Goal: Task Accomplishment & Management: Complete application form

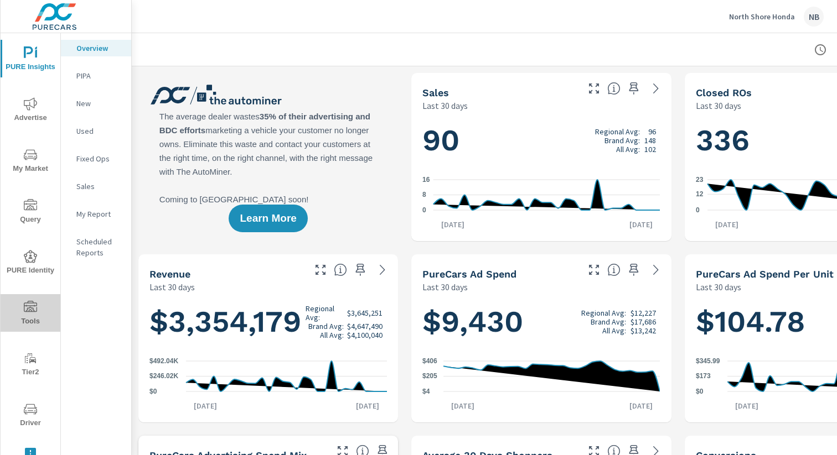
click at [34, 303] on icon "nav menu" at bounding box center [30, 307] width 13 height 13
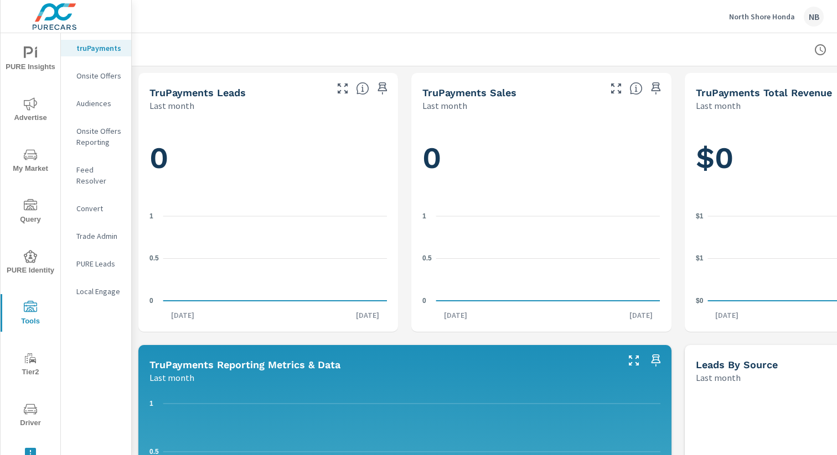
click at [89, 77] on p "Onsite Offers" at bounding box center [99, 75] width 46 height 11
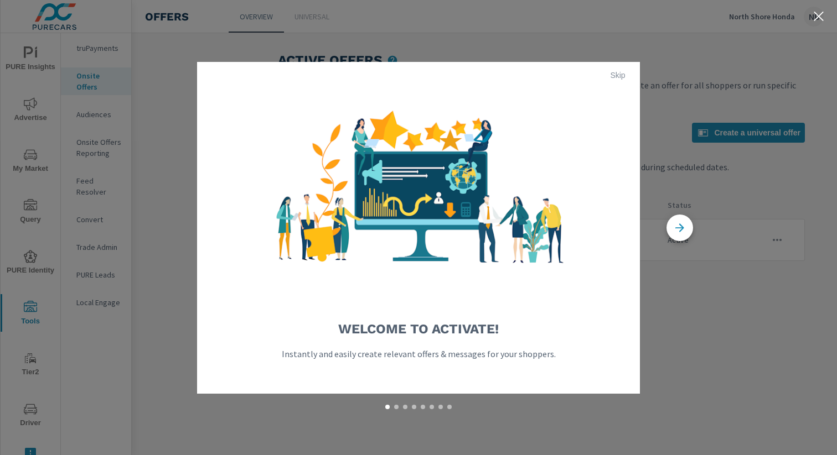
click at [626, 74] on span "Skip" at bounding box center [617, 75] width 27 height 10
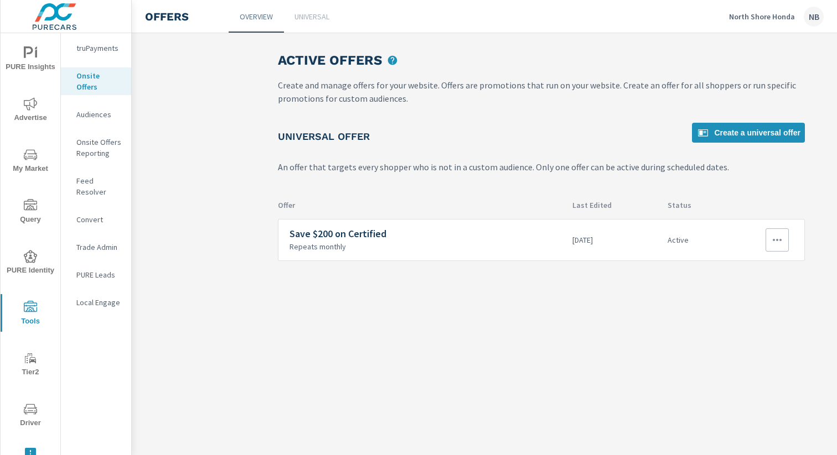
click at [776, 235] on icon "button" at bounding box center [776, 239] width 13 height 13
drag, startPoint x: 779, startPoint y: 318, endPoint x: 792, endPoint y: 320, distance: 13.5
click at [779, 318] on li "Disable" at bounding box center [756, 319] width 61 height 27
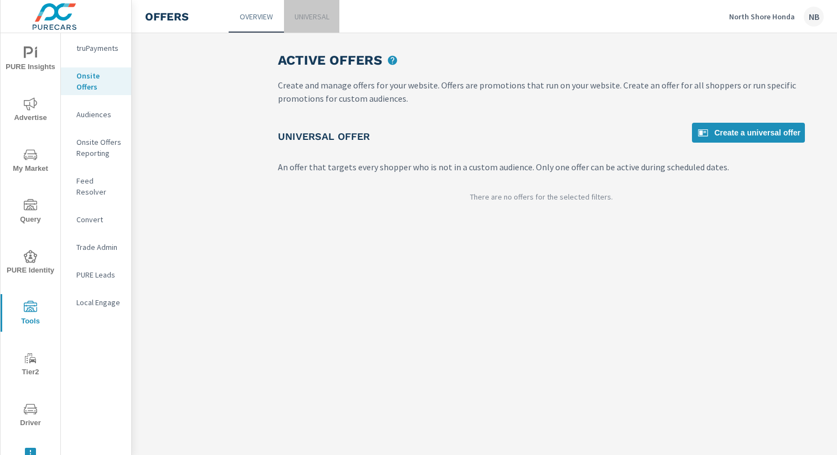
click at [315, 15] on p "Universal" at bounding box center [311, 16] width 35 height 11
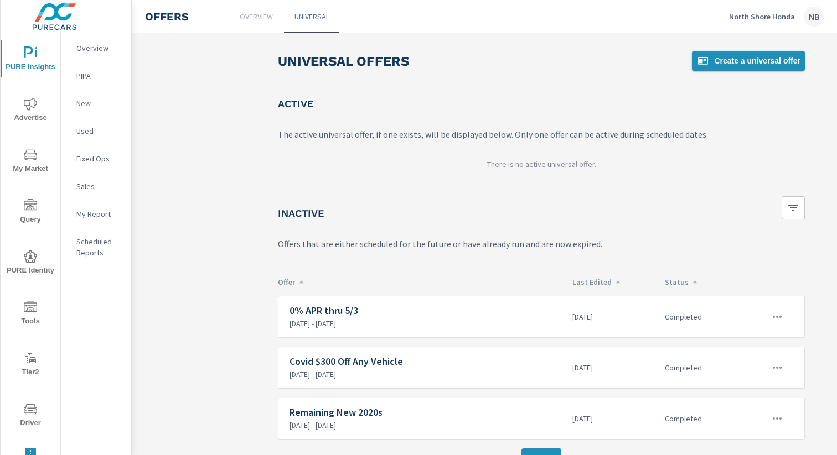
click at [738, 58] on span "Create a universal offer" at bounding box center [748, 60] width 104 height 13
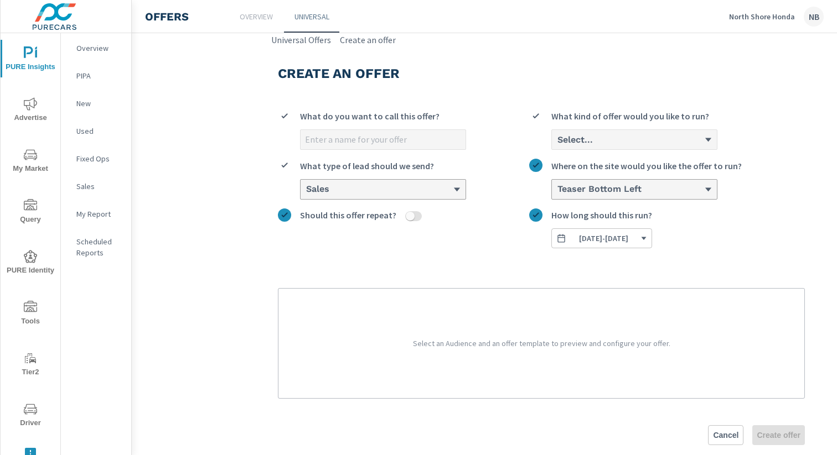
click at [418, 136] on input "What do you want to call this offer?" at bounding box center [382, 139] width 165 height 19
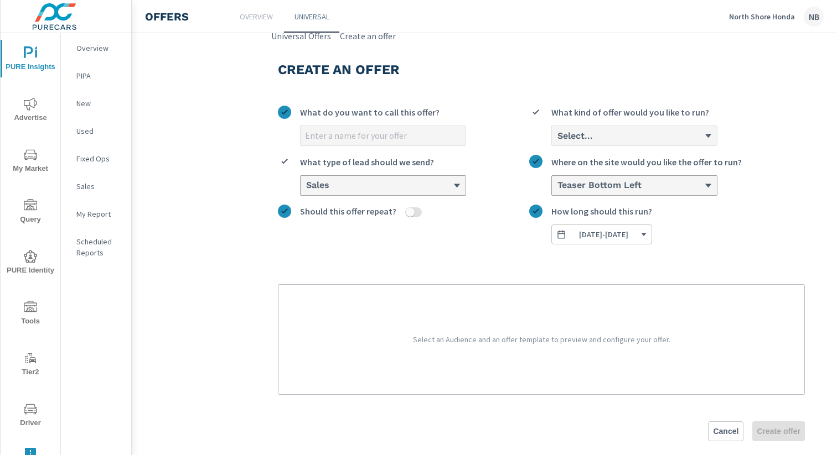
scroll to position [7, 0]
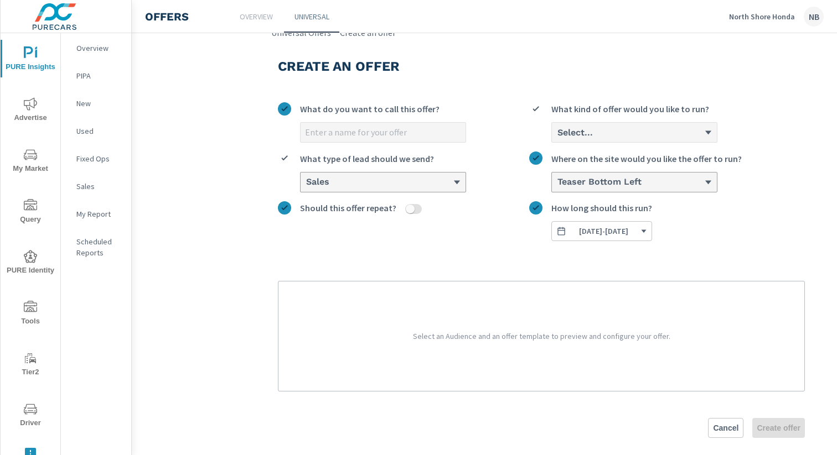
paste input "Express Oil & Filter Change"
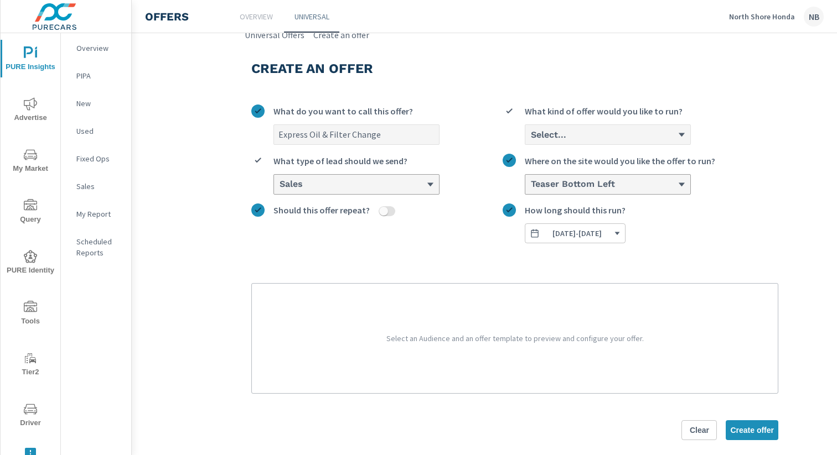
scroll to position [5, 27]
type input "Express Oil & Filter Change $79.95"
click at [601, 136] on div "Select..." at bounding box center [603, 134] width 148 height 11
click at [530, 136] on input "Select... What kind of offer would you like to run?" at bounding box center [529, 135] width 1 height 10
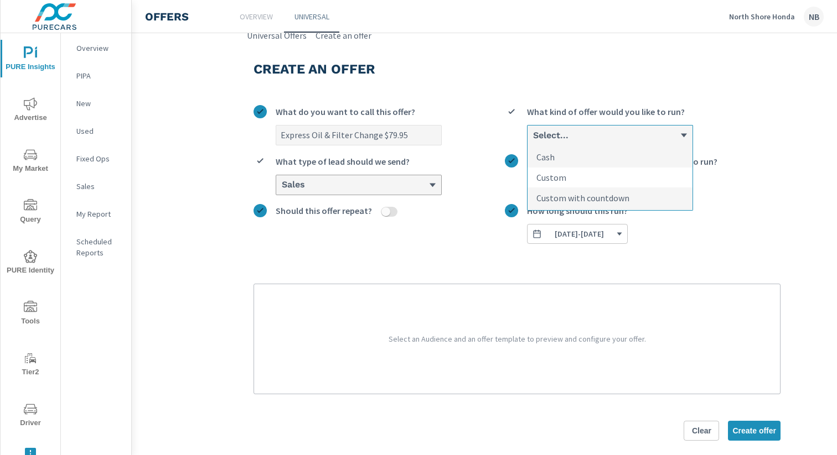
click at [603, 177] on li "Custom" at bounding box center [609, 178] width 165 height 20
click at [533, 141] on input "option Custom focused, 2 of 3. 3 results available. Use Up and Down to choose o…" at bounding box center [532, 136] width 1 height 10
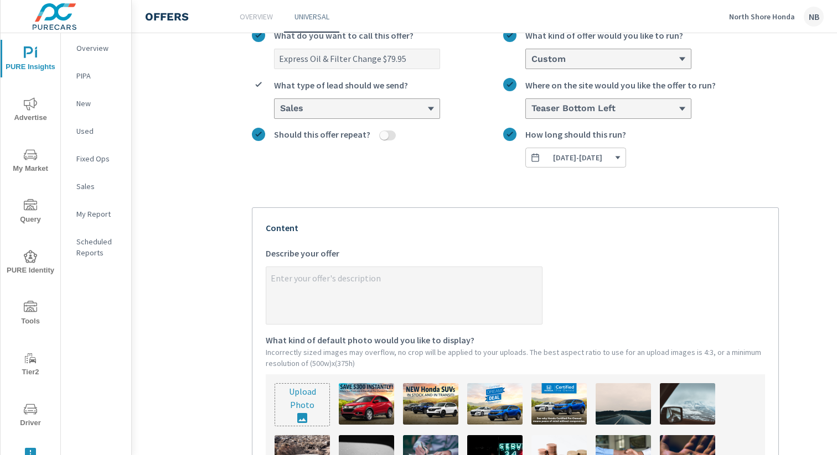
scroll to position [123, 26]
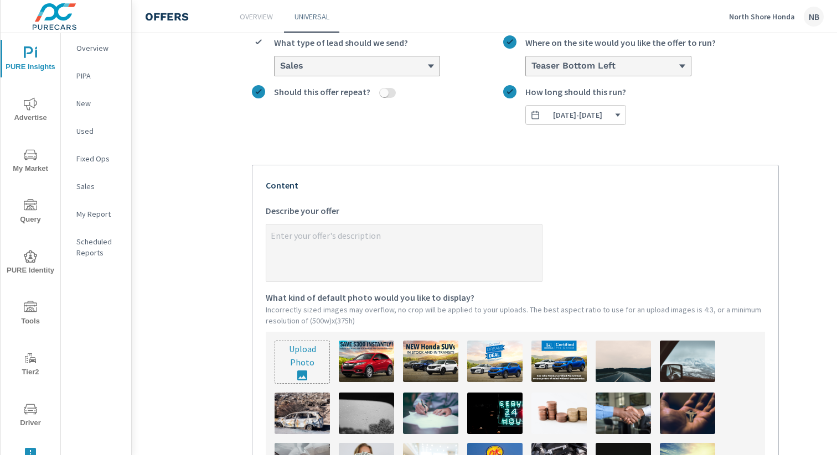
click at [360, 233] on textarea "x Describe your offer" at bounding box center [404, 253] width 276 height 55
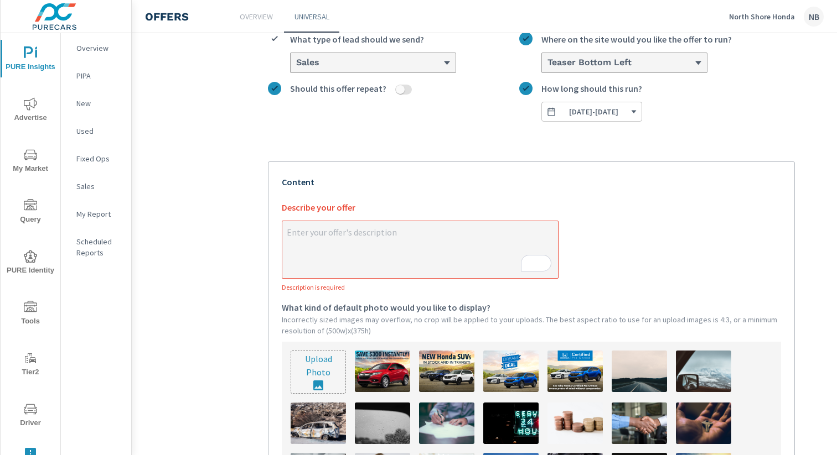
scroll to position [129, 0]
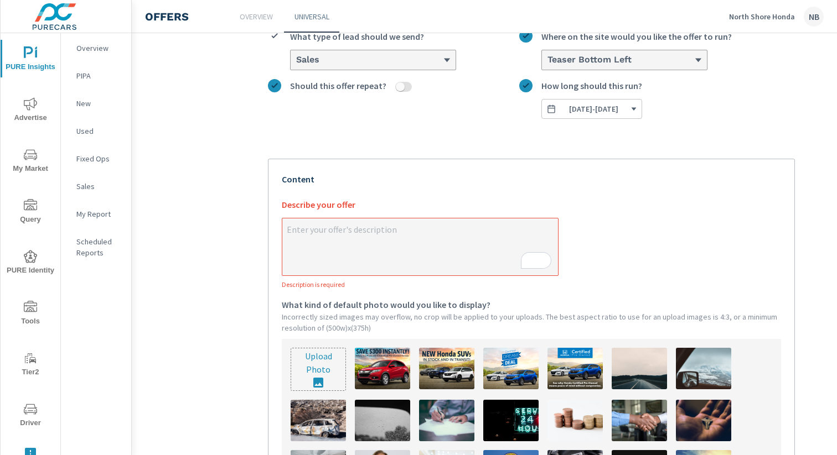
type textarea "x"
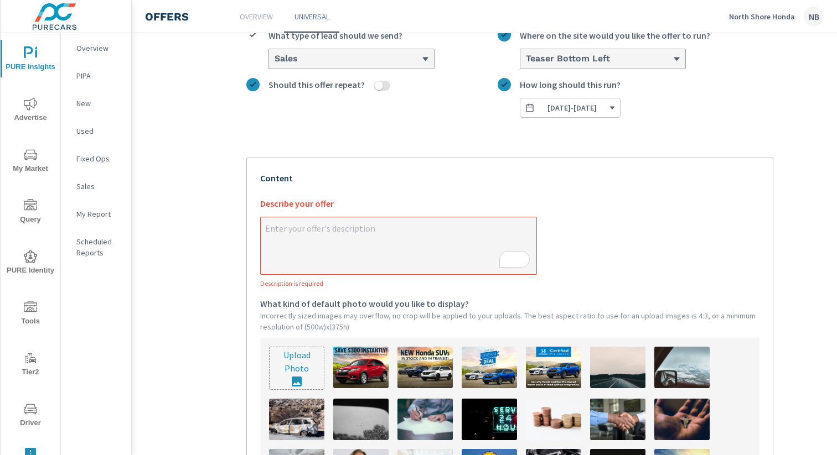
paste textarea "Keep Your vehicle up to date!"
type textarea "Keep Your vehicle up to date!"
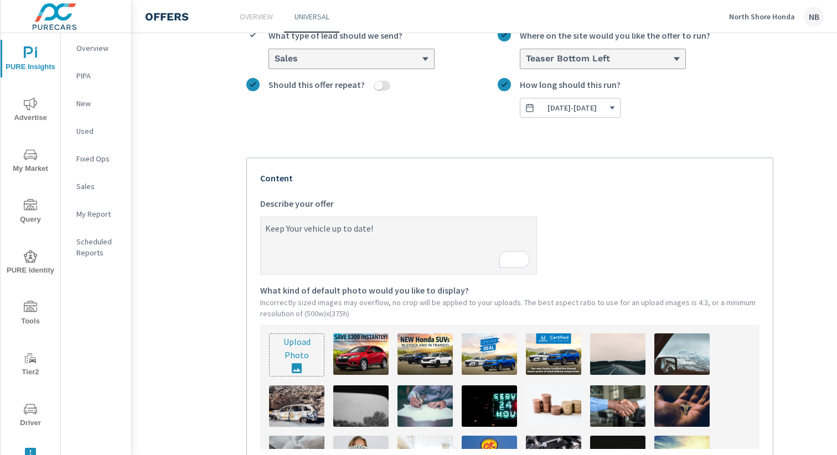
type textarea "x"
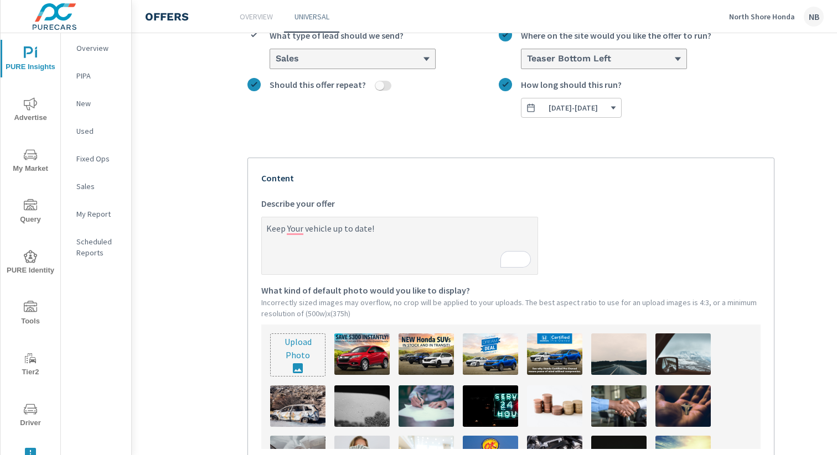
click at [338, 230] on textarea "Keep Your vehicle up to date!" at bounding box center [400, 246] width 276 height 55
type textarea "Keep Your vehicle p to date!"
type textarea "x"
type textarea "Keep Your vehicle Up to date!"
type textarea "x"
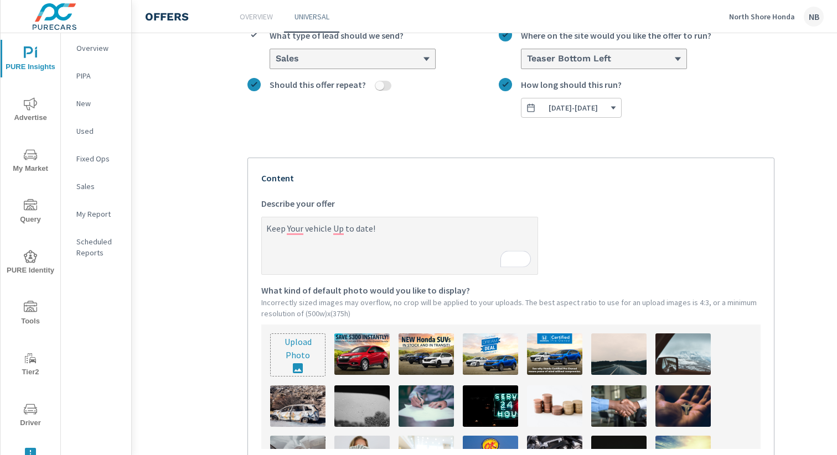
click at [360, 227] on textarea "Keep Your vehicle Up to date!" at bounding box center [400, 246] width 276 height 55
type textarea "Keep Your vehicle Up to ate!"
type textarea "x"
type textarea "Keep Your vehicle Up toate!"
type textarea "x"
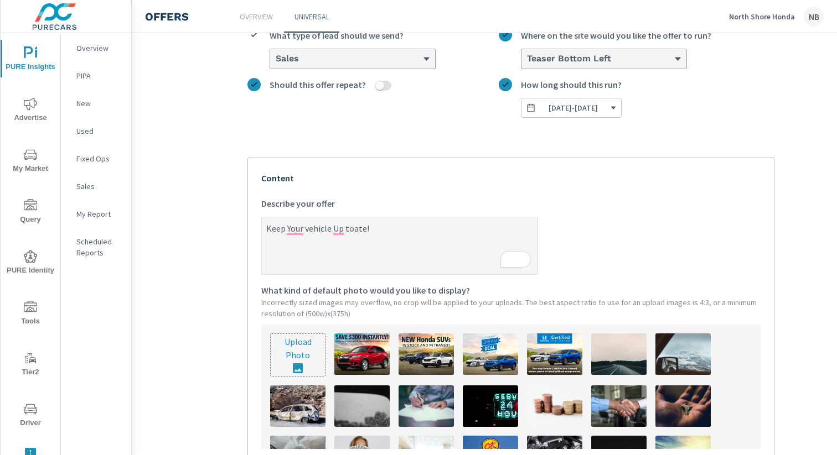
type textarea "Keep Your vehicle Up tate!"
type textarea "x"
type textarea "Keep Your vehicle Up ate!"
type textarea "x"
type textarea "Keep Your vehicle Upate!"
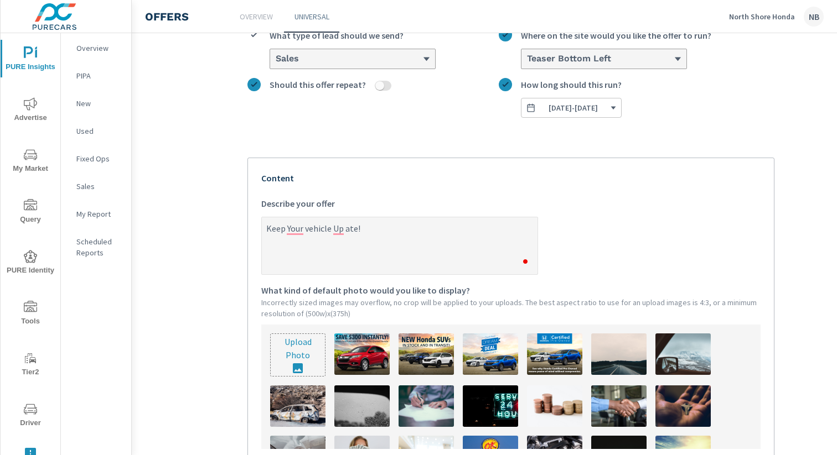
type textarea "x"
type textarea "Keep Your vehicle Up-ate!"
type textarea "x"
type textarea "Keep Your vehicle Up-Tate!"
type textarea "x"
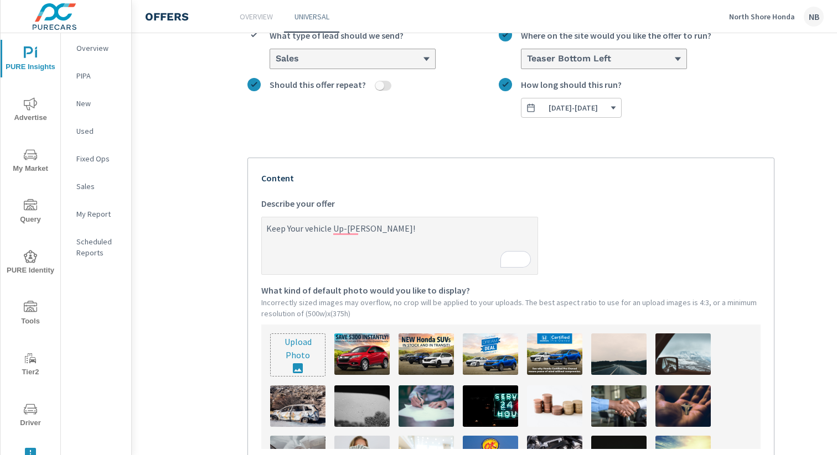
type textarea "Keep Your vehicle Up-Toate!"
type textarea "x"
type textarea "Keep Your vehicle Up-To-ate!"
type textarea "x"
type textarea "Keep Your vehicle Up-To-Date!"
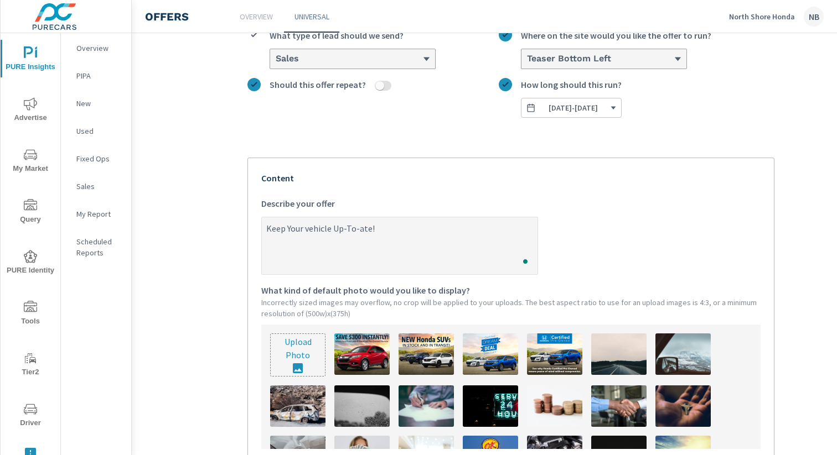
type textarea "x"
drag, startPoint x: 338, startPoint y: 230, endPoint x: 394, endPoint y: 229, distance: 55.9
click at [394, 229] on textarea "Keep Your vehicle Up-To-Date!" at bounding box center [400, 246] width 276 height 55
type textarea "Keep Your vehicle Up-To-Date"
type textarea "x"
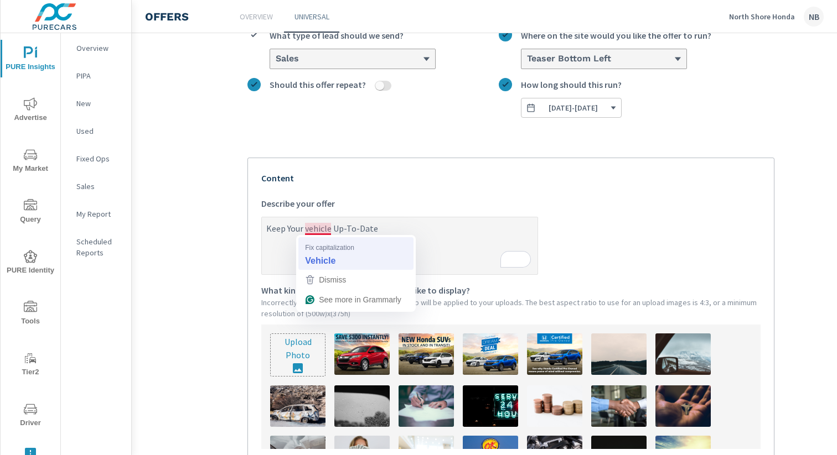
type textarea "Keep Your Vehicle Up-To-Date"
type textarea "x"
click at [398, 230] on textarea "Keep Your Vehicle Up-To-Date" at bounding box center [400, 246] width 276 height 55
type textarea "Keep Your Vehicle Up-To-Date."
type textarea "x"
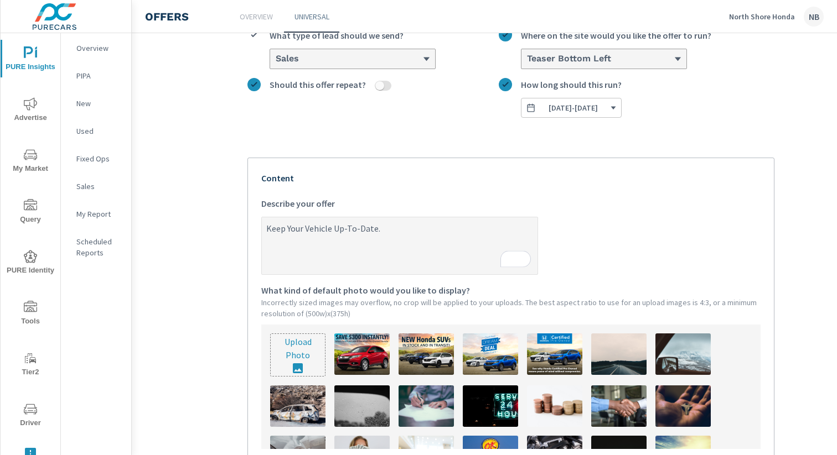
type textarea "Keep Your Vehicle Up-To-Date."
type textarea "x"
type textarea "Keep Your Vehicle Up-To-Date."
type textarea "x"
paste textarea "Express Oil & Filter Change $79.95"
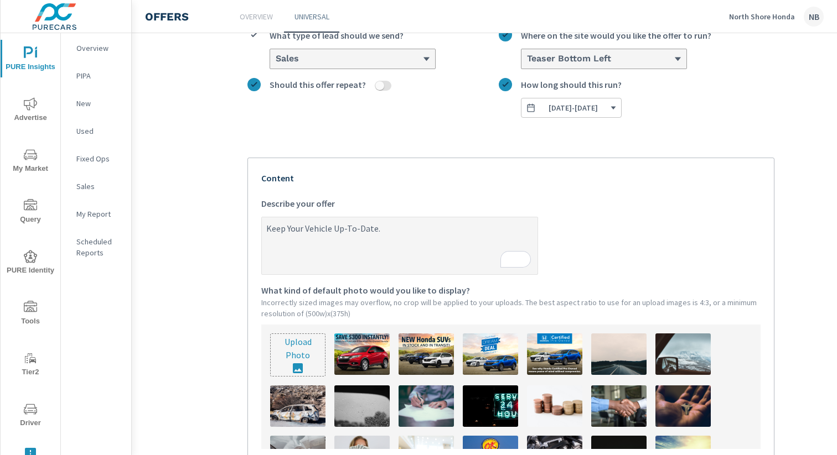
type textarea "Keep Your Vehicle Up-To-Date. Express Oil & Filter Change $79.95"
type textarea "x"
type textarea "Keep Your Vehicle Up-To-Date. Express Oil & Filter Change $79.95."
type textarea "x"
type textarea "Keep Your Vehicle Up-To-Date. Express Oil & Filter Change $79.95."
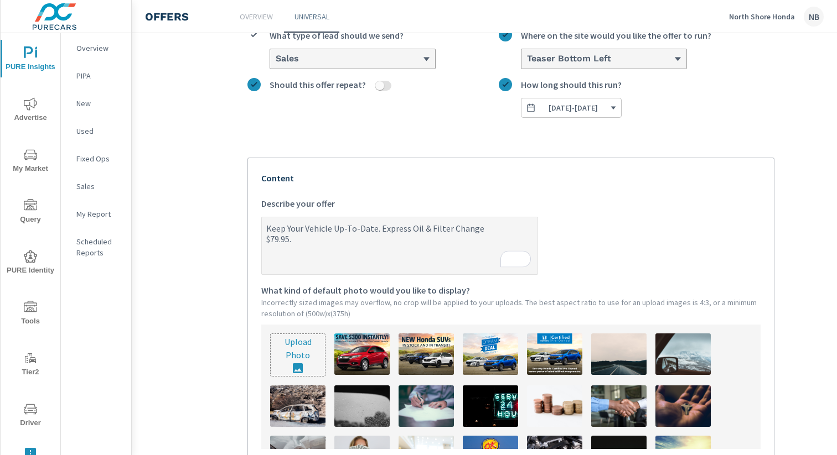
type textarea "x"
type textarea "Keep Your Vehicle Up-To-Date. Express Oil & Filter Change $79.95. C"
type textarea "x"
type textarea "Keep Your Vehicle Up-To-Date. Express Oil & Filter Change $79.95. Cl"
type textarea "x"
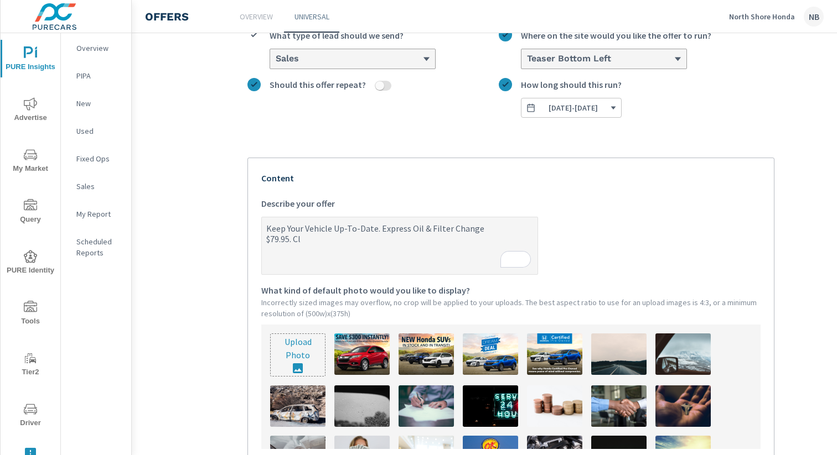
type textarea "Keep Your Vehicle Up-To-Date. Express Oil & Filter Change $79.95. Cli"
type textarea "x"
type textarea "Keep Your Vehicle Up-To-Date. Express Oil & Filter Change $79.95. Clic"
type textarea "x"
type textarea "Keep Your Vehicle Up-To-Date. Express Oil & Filter Change $79.95. Click"
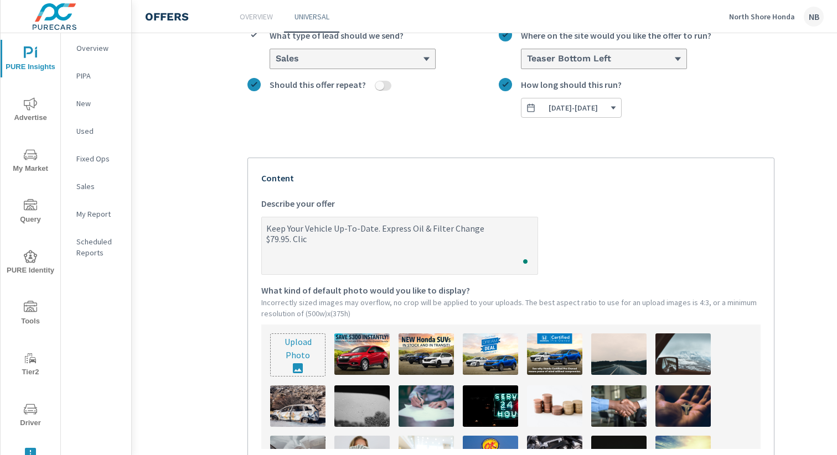
type textarea "x"
type textarea "Keep Your Vehicle Up-To-Date. Express Oil & Filter Change $79.95. Click"
type textarea "x"
type textarea "Keep Your Vehicle Up-To-Date. Express Oil & Filter Change $79.95. Click t"
type textarea "x"
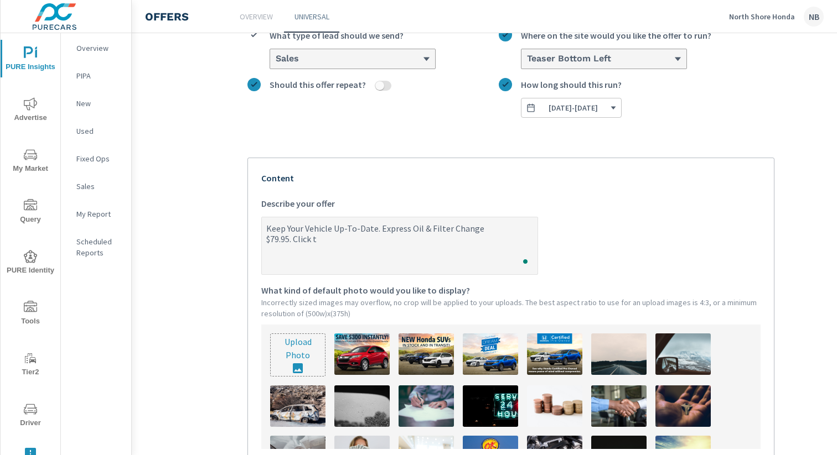
type textarea "Keep Your Vehicle Up-To-Date. Express Oil & Filter Change $79.95. Click to"
type textarea "x"
type textarea "Keep Your Vehicle Up-To-Date. Express Oil & Filter Change $79.95. Click to"
type textarea "x"
type textarea "Keep Your Vehicle Up-To-Date. Express Oil & Filter Change $79.95. Click to c"
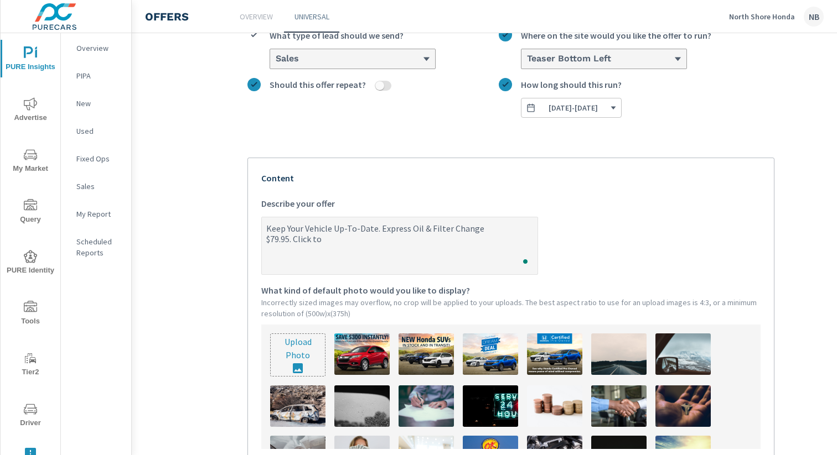
type textarea "x"
type textarea "Keep Your Vehicle Up-To-Date. Express Oil & Filter Change $79.95. Click to cl"
type textarea "x"
type textarea "Keep Your Vehicle Up-To-Date. Express Oil & Filter Change $79.95. Click to cla"
type textarea "x"
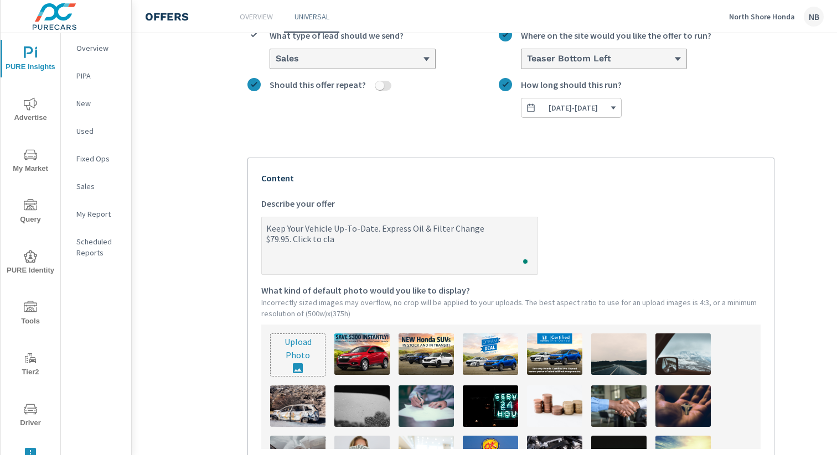
type textarea "Keep Your Vehicle Up-To-Date. Express Oil & Filter Change $79.95. Click to clai"
type textarea "x"
type textarea "Keep Your Vehicle Up-To-Date. Express Oil & Filter Change $79.95. Click to claim"
type textarea "x"
type textarea "Keep Your Vehicle Up-To-Date. Express Oil & Filter Change $79.95. Click to claim"
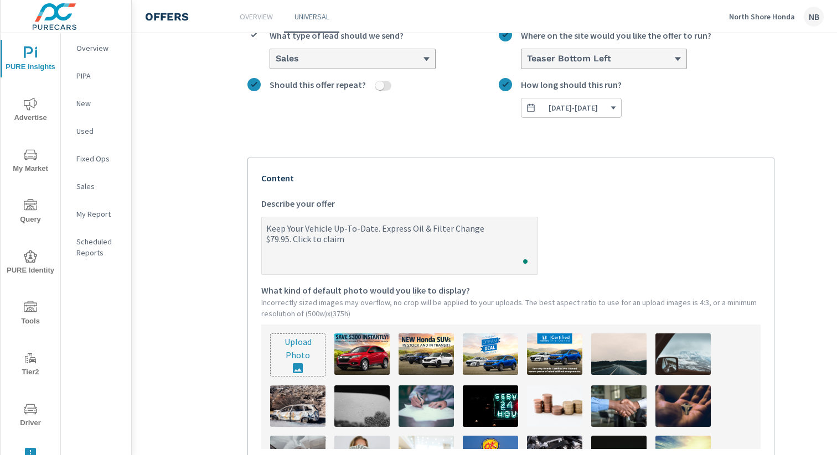
type textarea "x"
type textarea "Keep Your Vehicle Up-To-Date. Express Oil & Filter Change $79.95. Click to clai…"
type textarea "x"
type textarea "Keep Your Vehicle Up-To-Date. Express Oil & Filter Change $79.95. Click to clai…"
type textarea "x"
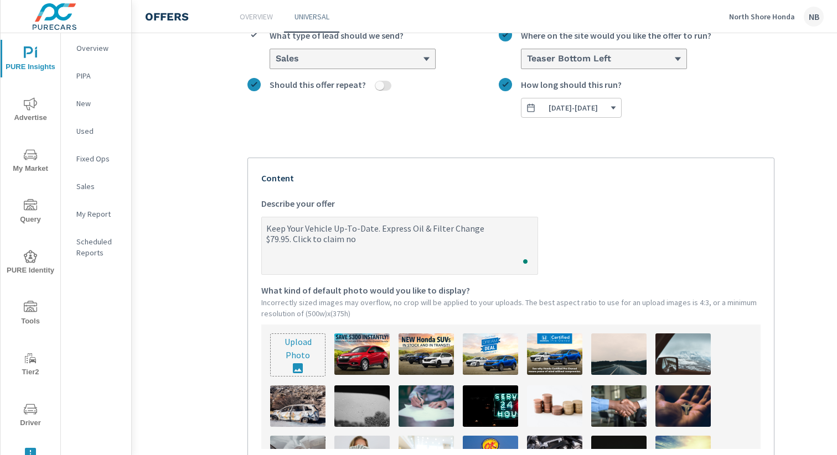
type textarea "Keep Your Vehicle Up-To-Date. Express Oil & Filter Change $79.95. Click to clai…"
type textarea "x"
type textarea "Keep Your Vehicle Up-To-Date. Express Oil & Filter Change $79.95. Click to clai…"
type textarea "x"
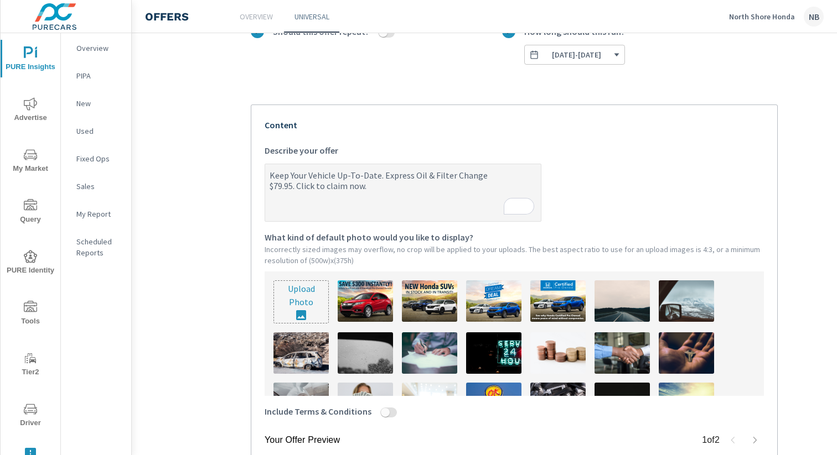
scroll to position [184, 29]
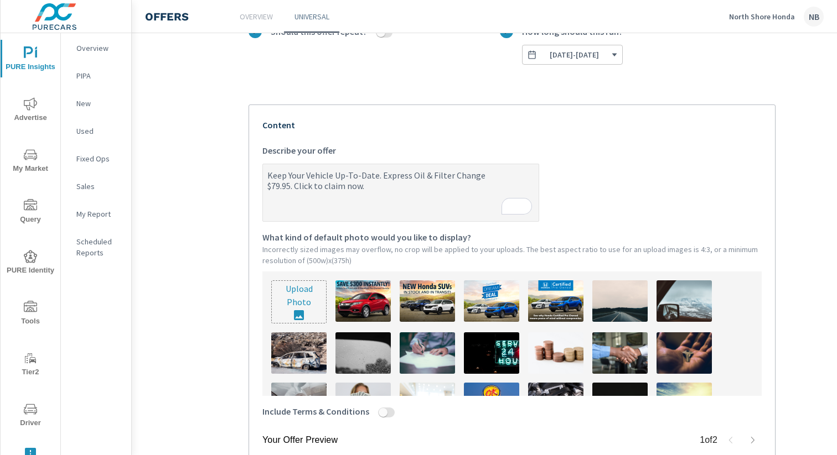
type textarea "Keep Your Vehicle Up-To-Date. Express Oil & Filter Change $79.95. Click to clai…"
type textarea "x"
click at [301, 293] on input "file" at bounding box center [299, 302] width 54 height 42
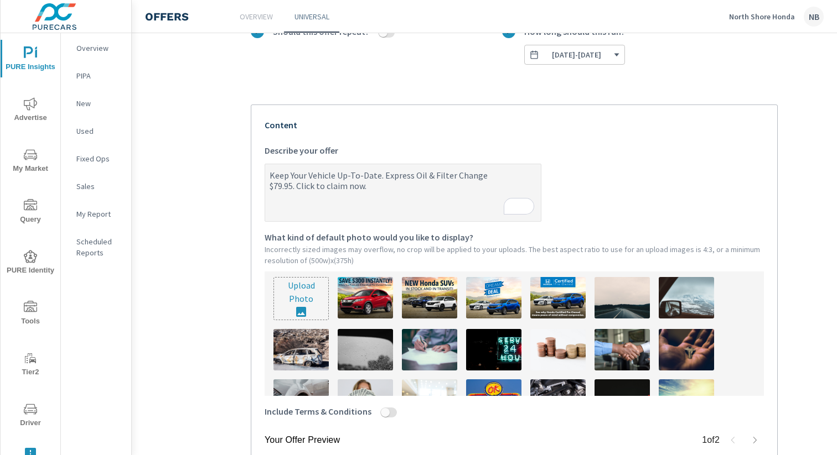
scroll to position [2, 0]
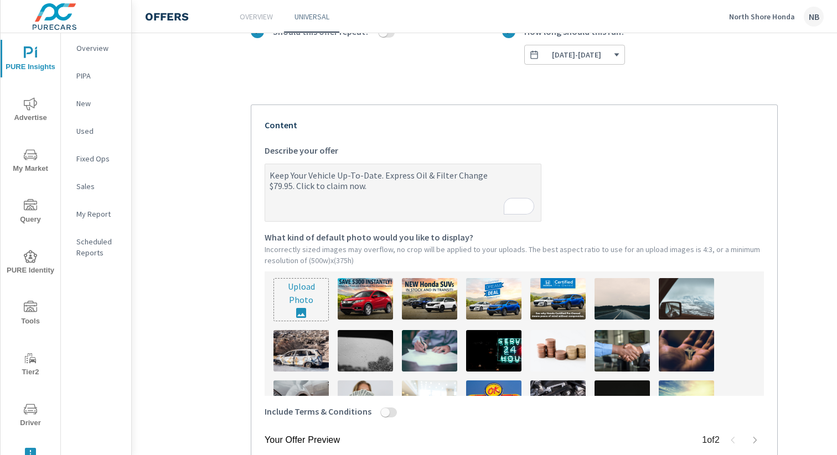
click at [302, 289] on input "file" at bounding box center [301, 300] width 54 height 42
type input "C:\fakepath\Screenshot 2025-09-11 at 4.56.25 PM.png"
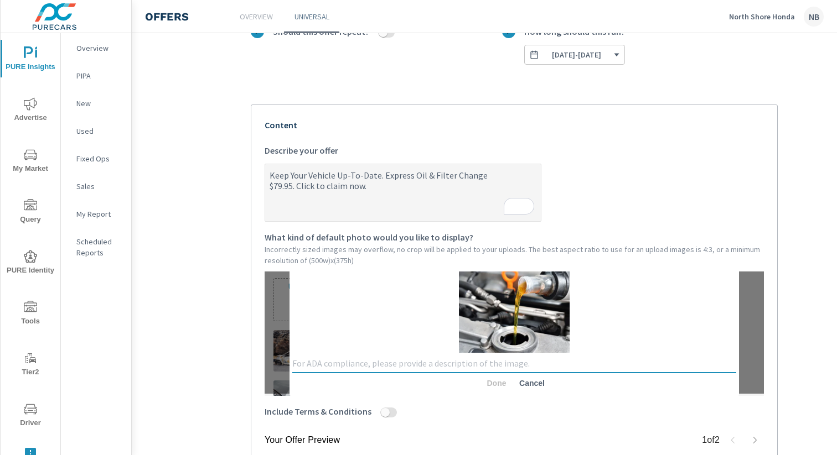
click at [487, 364] on textarea at bounding box center [514, 364] width 444 height 11
paste textarea "Express Oil & Filter Change $79.95"
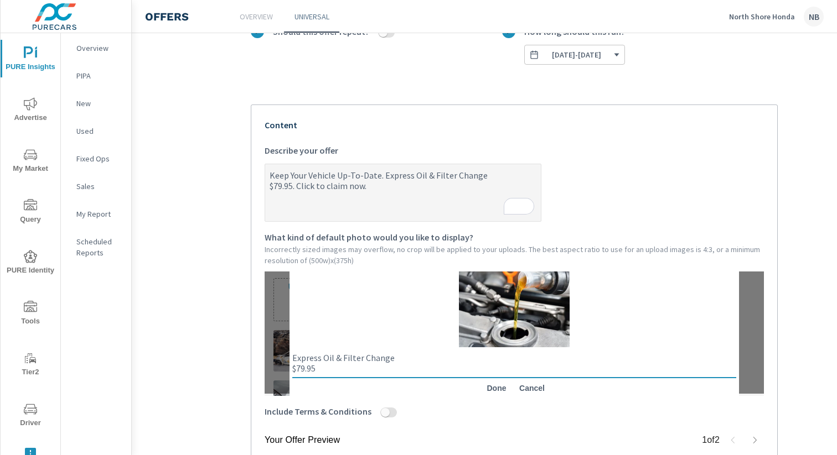
click at [242, 355] on div "Create an offer Express Oil & Filter Change $79.95 What do you want to call thi…" at bounding box center [513, 253] width 553 height 781
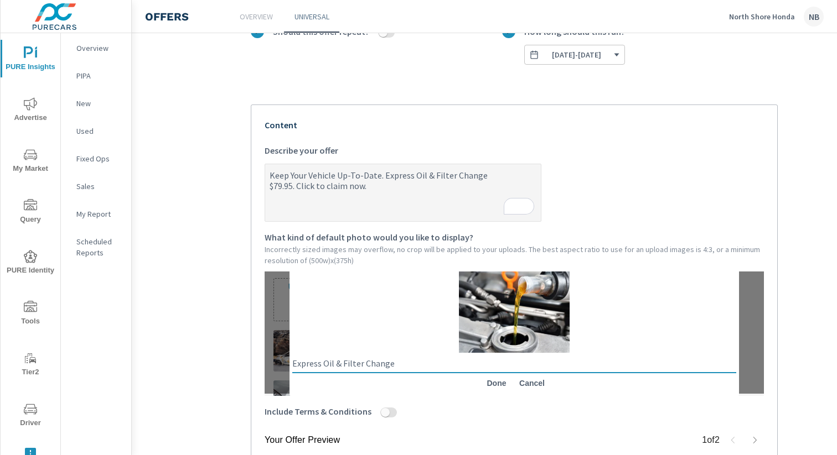
type textarea "Express Oil & Filter Change"
click at [501, 381] on span "Done" at bounding box center [496, 383] width 27 height 10
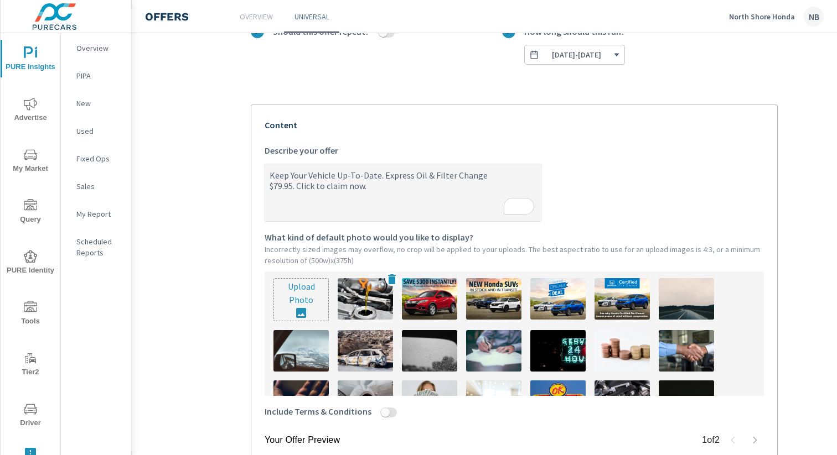
click at [354, 292] on img at bounding box center [364, 298] width 55 height 41
type textarea "x"
drag, startPoint x: 381, startPoint y: 412, endPoint x: 510, endPoint y: 421, distance: 129.8
click at [383, 412] on input "Include Terms & Conditions" at bounding box center [385, 413] width 27 height 10
checkbox input "true"
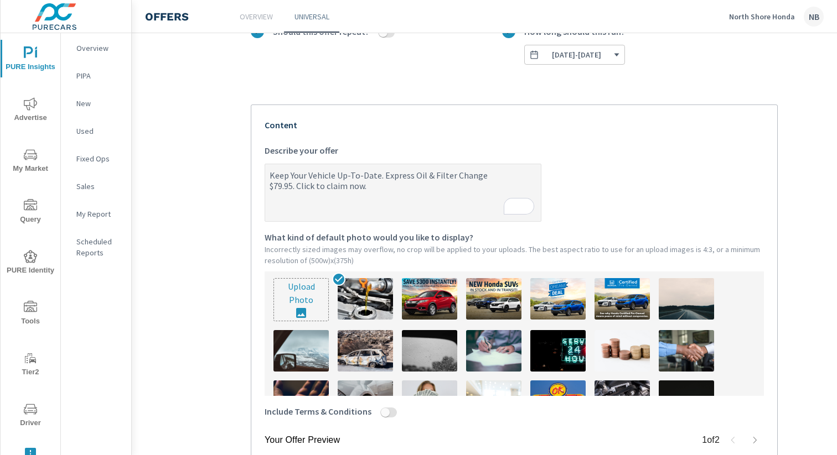
type textarea "x"
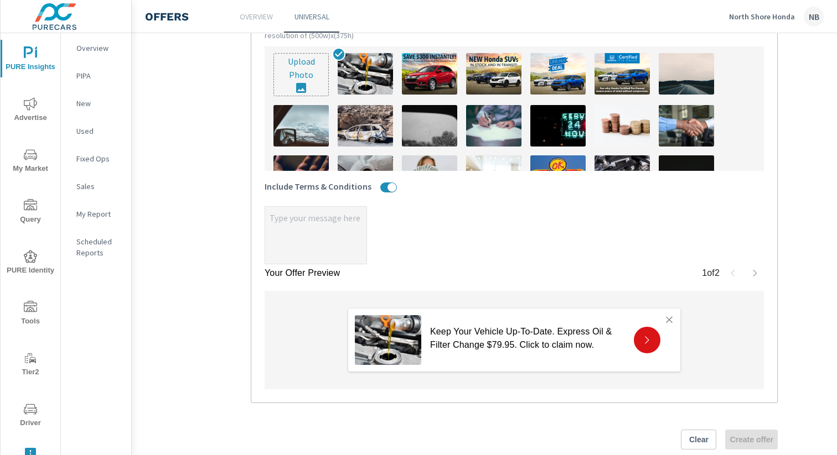
scroll to position [409, 0]
type textarea "x"
click at [281, 217] on textarea "x" at bounding box center [315, 236] width 101 height 55
paste textarea "Express Oil & Filter Change $79.95 Keep Your vehicle up to date! Offer Expires …"
type textarea "x"
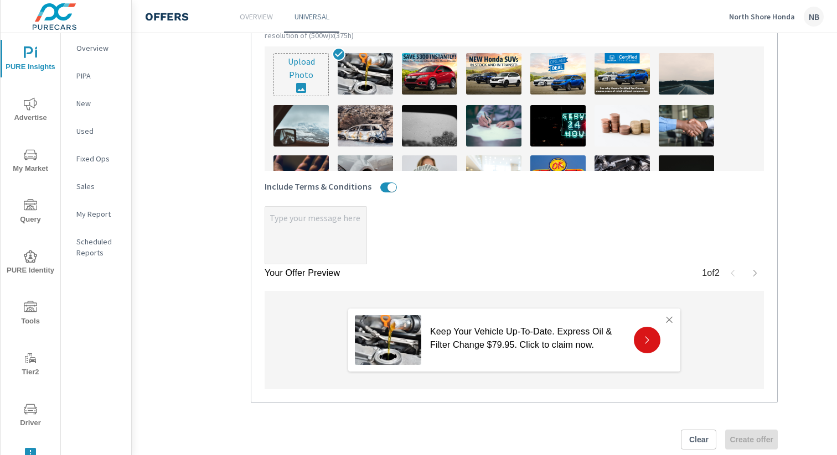
type textarea "Express Oil & Filter Change $79.95 Keep Your vehicle up to date! Offer Expires …"
type textarea "x"
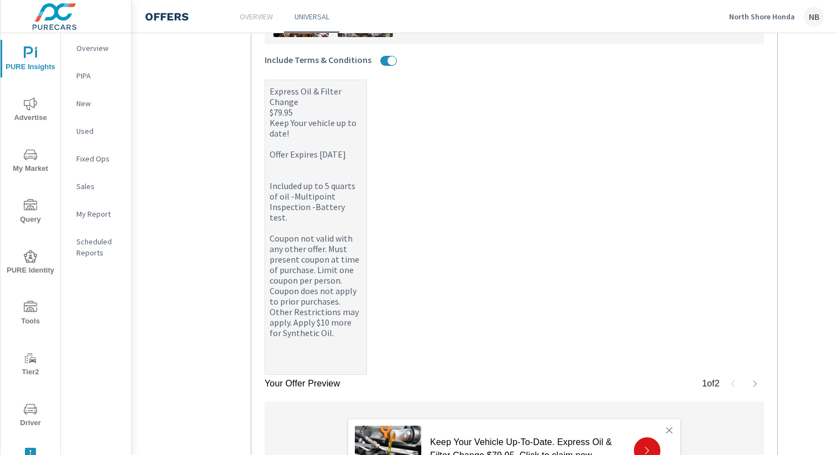
scroll to position [557, 0]
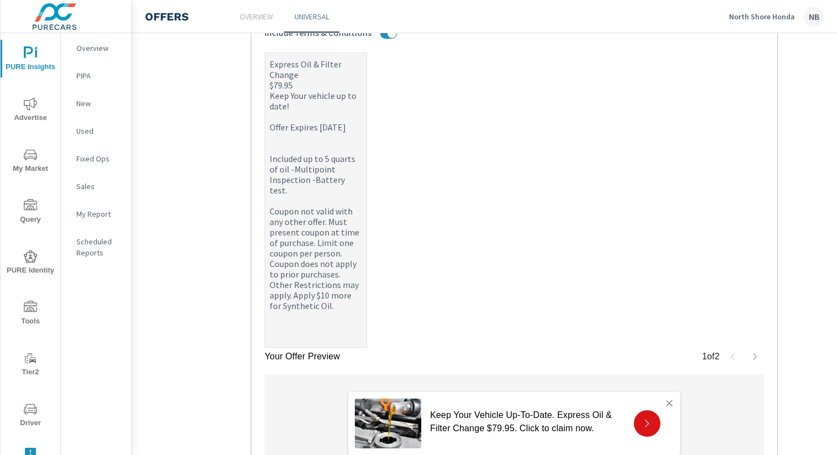
drag, startPoint x: 273, startPoint y: 155, endPoint x: 323, endPoint y: 152, distance: 49.4
click at [274, 155] on textarea "Express Oil & Filter Change $79.95 Keep Your vehicle up to date! Offer Expires …" at bounding box center [315, 201] width 101 height 293
type textarea "x"
type textarea "Express Oil & Filter Change $79.95 Keep Your vehicle up to date! Offer Expires …"
type textarea "x"
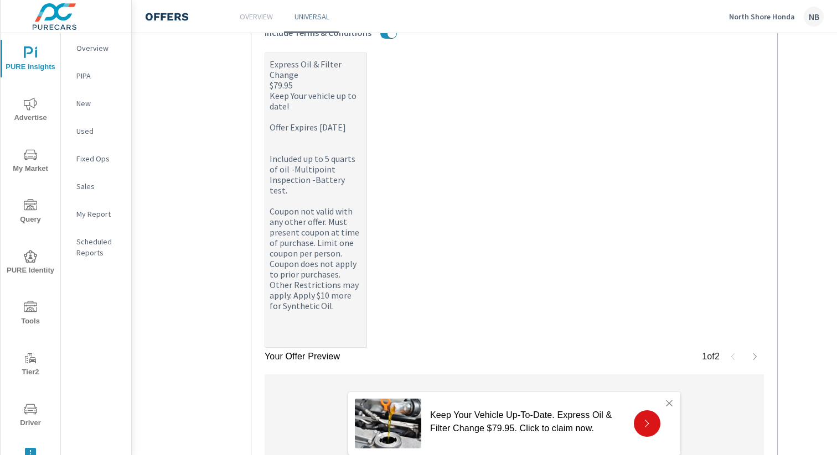
type textarea "x"
type textarea "Express Oil & Filter Change $79.95 Keep Your vehicle up to date! Offer Expires …"
type textarea "x"
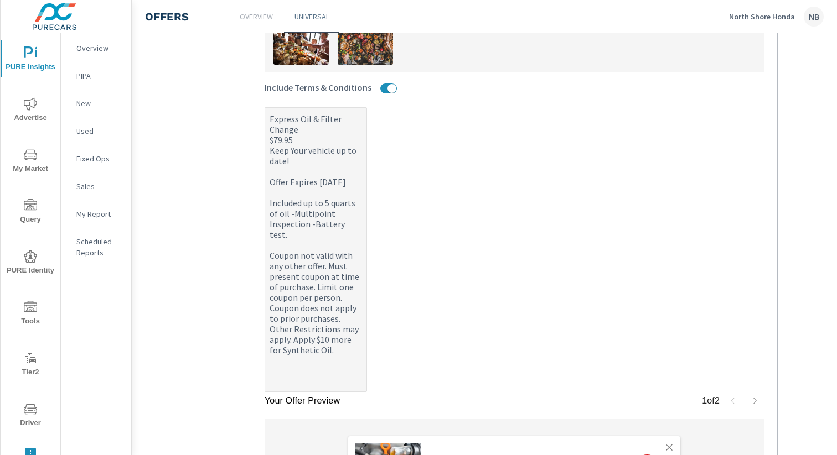
scroll to position [507, 27]
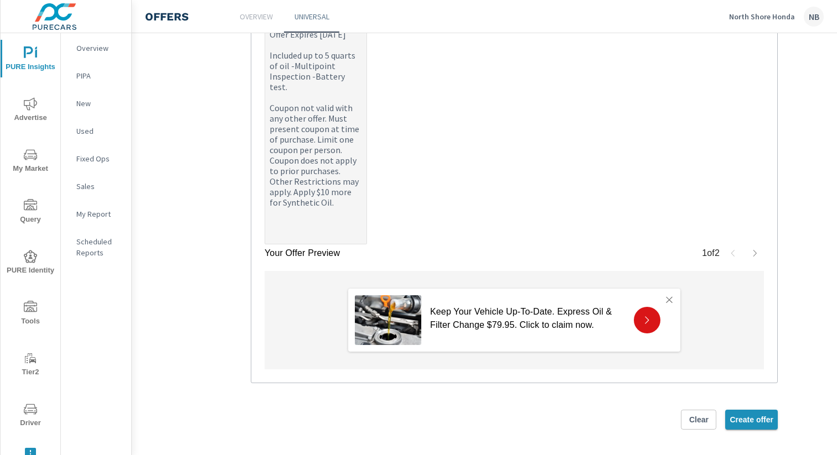
type textarea "Express Oil & Filter Change $79.95 Keep Your vehicle up to date! Offer Expires …"
type textarea "x"
click at [755, 413] on button "Create offer" at bounding box center [751, 420] width 53 height 20
type textarea "x"
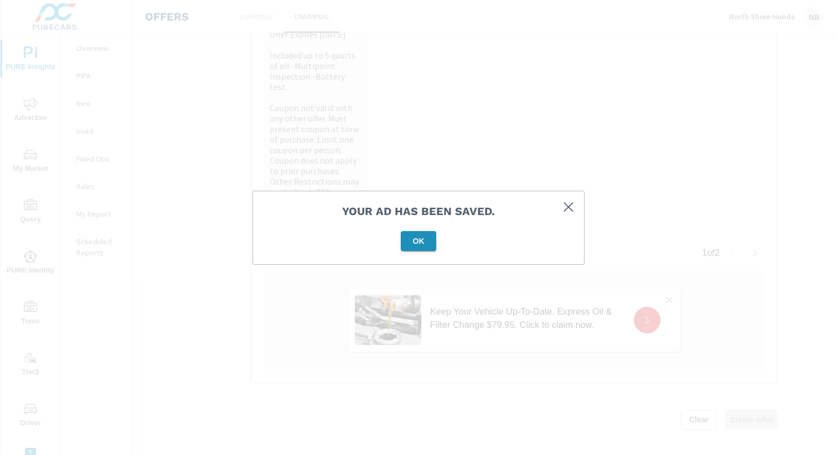
click at [428, 236] on span "OK" at bounding box center [418, 241] width 27 height 10
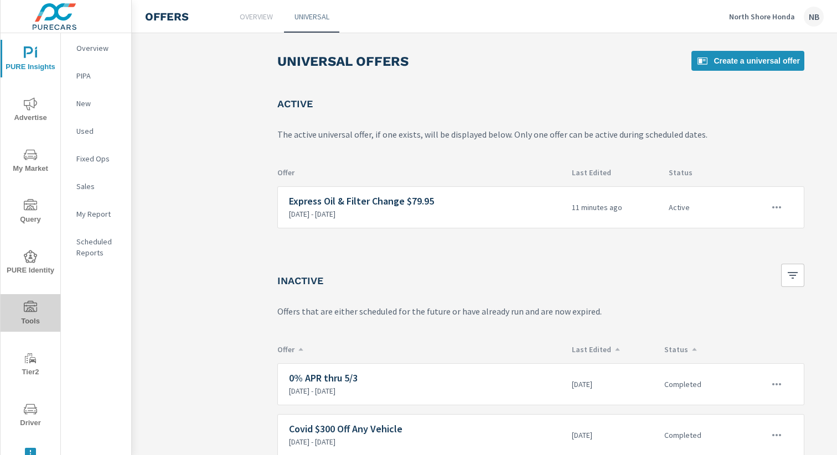
click at [33, 303] on icon "nav menu" at bounding box center [30, 306] width 13 height 11
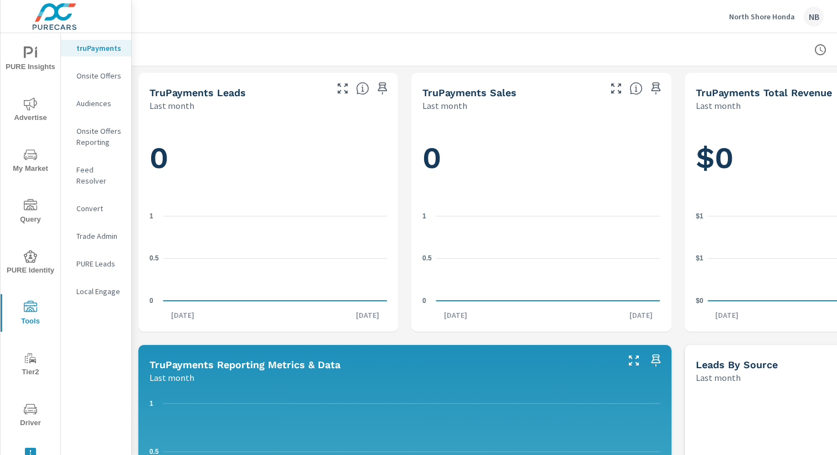
click at [92, 127] on p "Onsite Offers Reporting" at bounding box center [99, 137] width 46 height 22
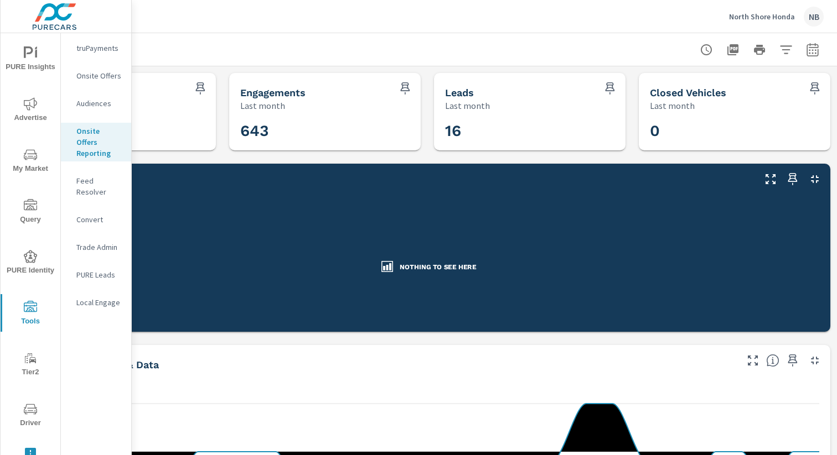
click at [815, 49] on icon "button" at bounding box center [811, 51] width 7 height 4
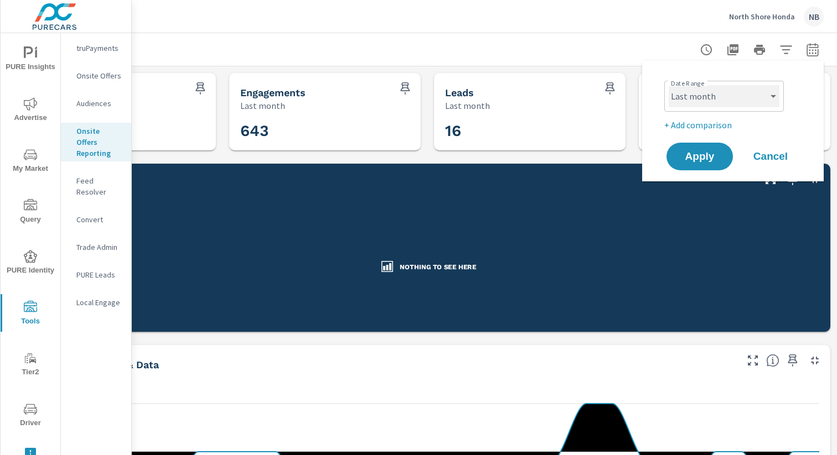
click at [729, 105] on select "Custom Yesterday Last week Last 7 days Last 14 days Last 30 days Last 45 days L…" at bounding box center [723, 96] width 111 height 22
click at [668, 85] on select "Custom Yesterday Last week Last 7 days Last 14 days Last 30 days Last 45 days L…" at bounding box center [723, 96] width 111 height 22
select select "custom"
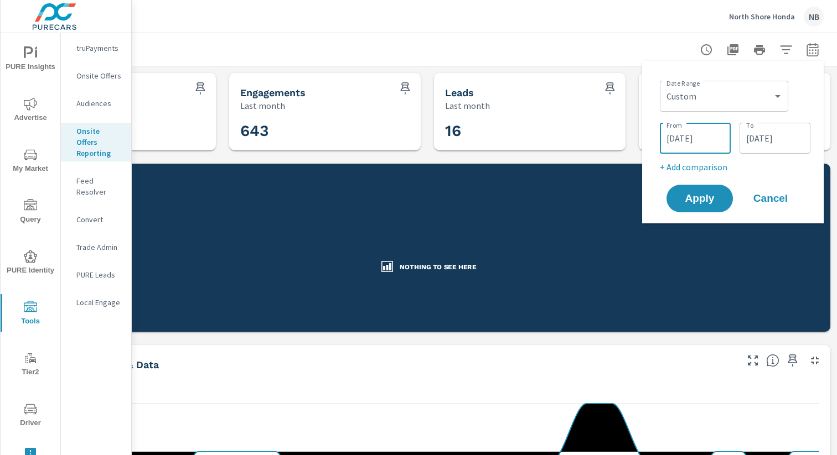
click at [697, 144] on input "08/01/2025" at bounding box center [695, 138] width 62 height 22
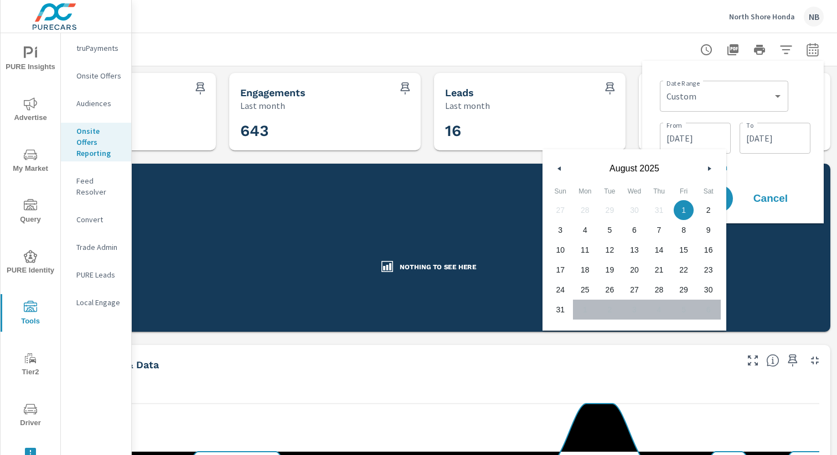
click at [556, 167] on icon "button" at bounding box center [558, 169] width 6 height 4
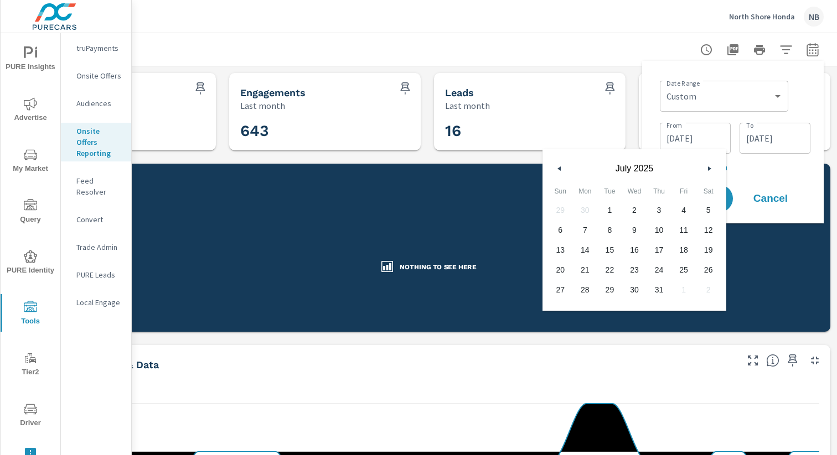
click at [556, 167] on icon "button" at bounding box center [558, 169] width 6 height 4
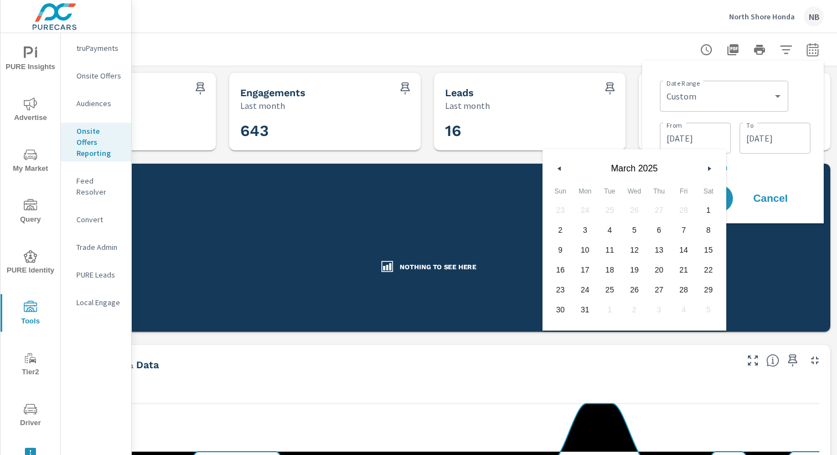
click at [556, 167] on icon "button" at bounding box center [558, 169] width 6 height 4
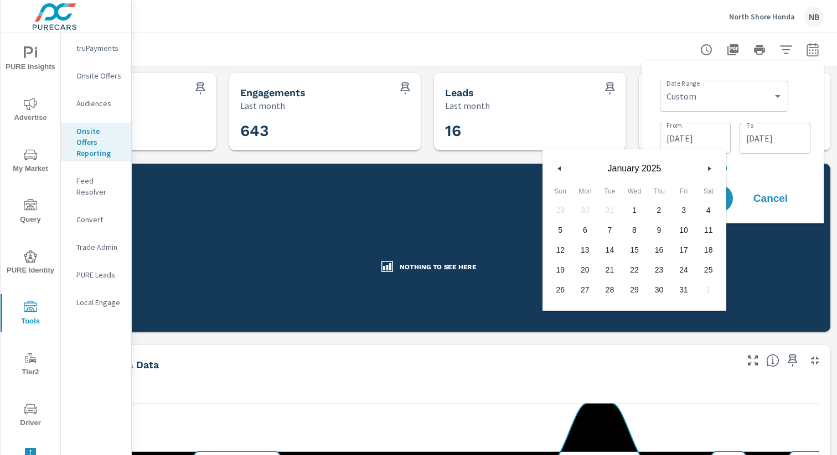
click at [556, 167] on icon "button" at bounding box center [558, 169] width 6 height 4
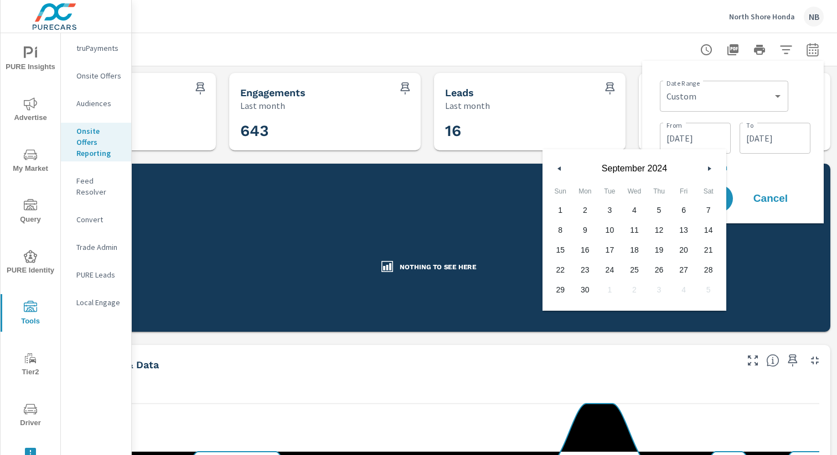
click at [556, 167] on icon "button" at bounding box center [558, 169] width 6 height 4
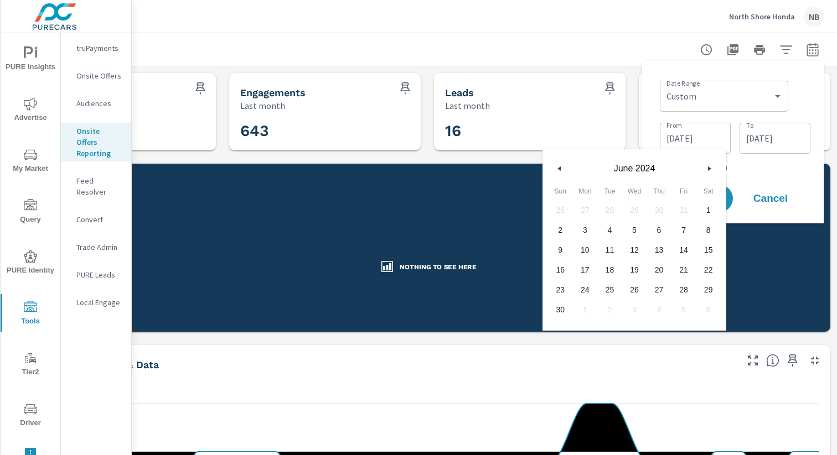
click at [556, 167] on icon "button" at bounding box center [558, 169] width 6 height 4
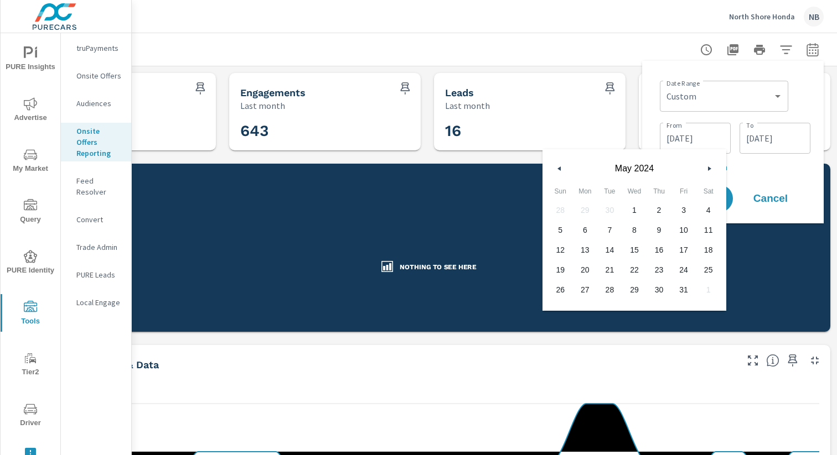
click at [556, 168] on icon "button" at bounding box center [558, 169] width 6 height 4
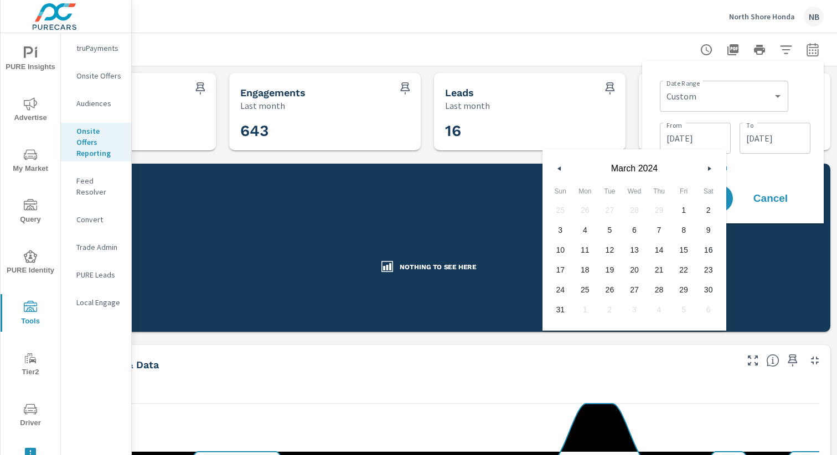
click at [555, 168] on icon "button" at bounding box center [558, 169] width 6 height 4
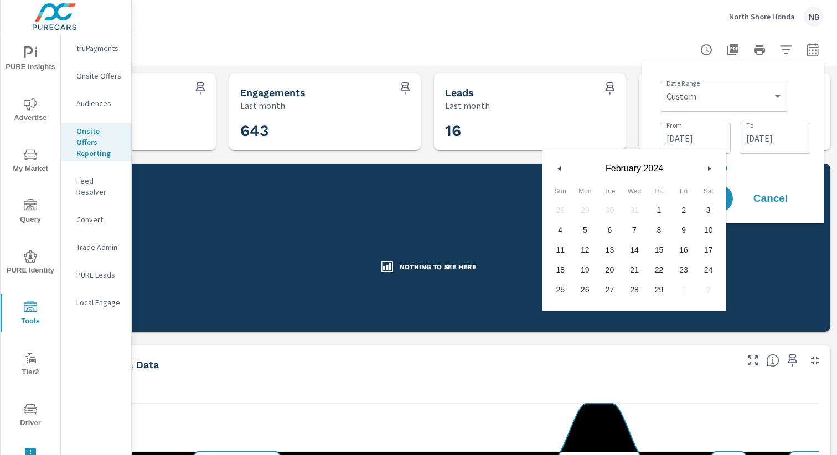
click at [555, 169] on icon "button" at bounding box center [558, 169] width 6 height 4
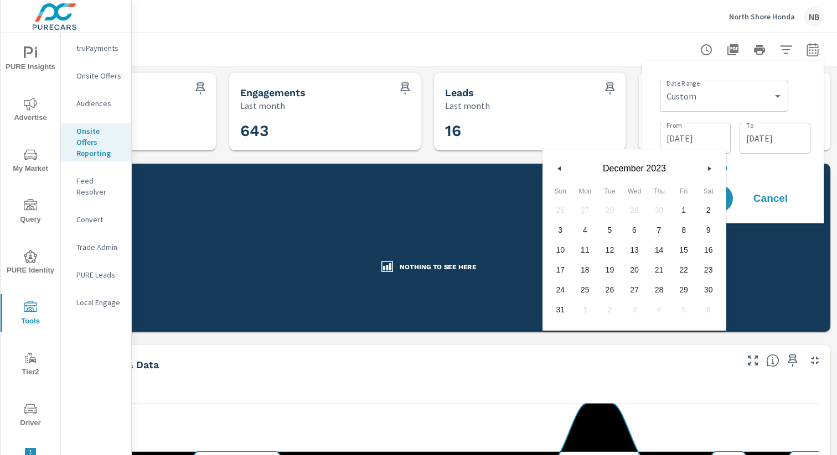
click at [555, 169] on icon "button" at bounding box center [558, 169] width 6 height 4
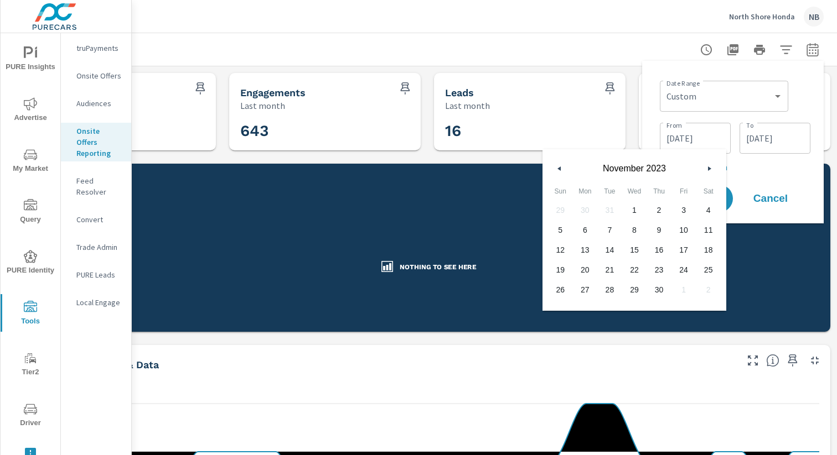
click at [555, 169] on icon "button" at bounding box center [558, 169] width 6 height 4
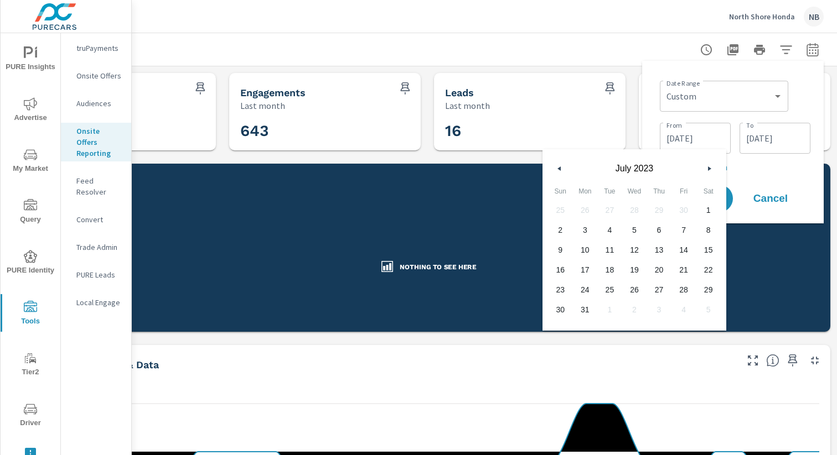
click at [555, 169] on icon "button" at bounding box center [558, 169] width 6 height 4
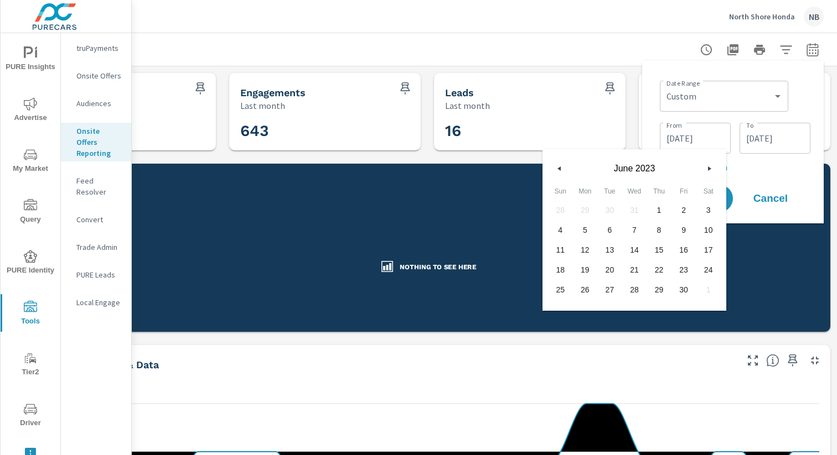
click at [555, 169] on icon "button" at bounding box center [558, 169] width 6 height 4
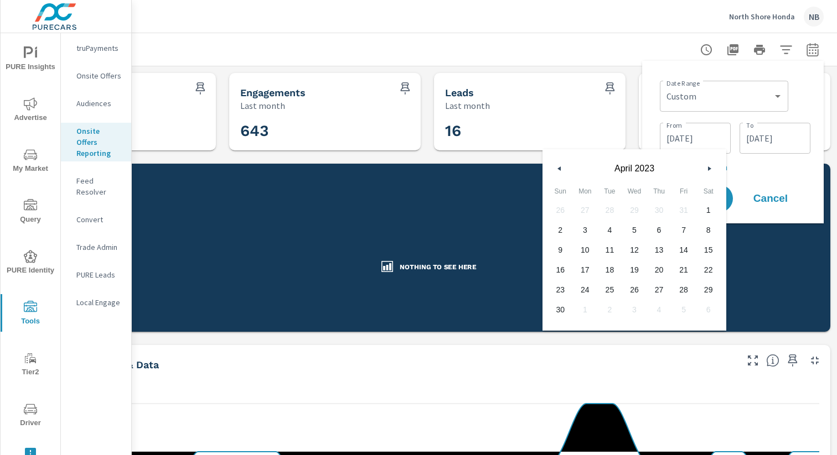
click at [555, 169] on icon "button" at bounding box center [558, 169] width 6 height 4
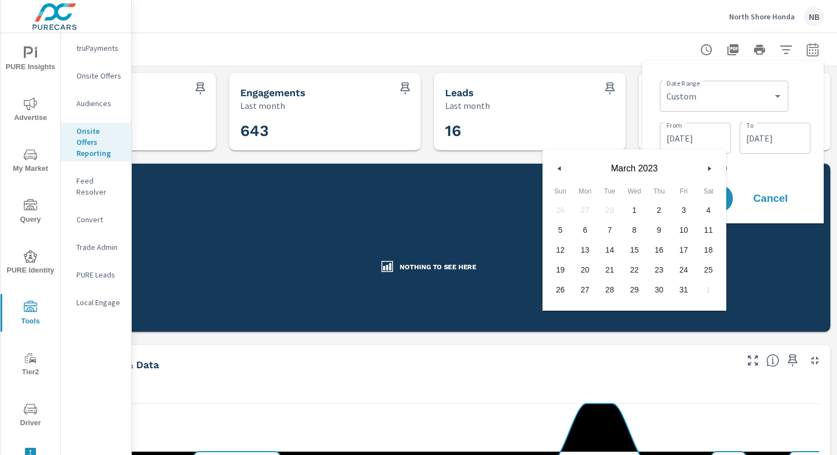
click at [555, 169] on icon "button" at bounding box center [558, 169] width 6 height 4
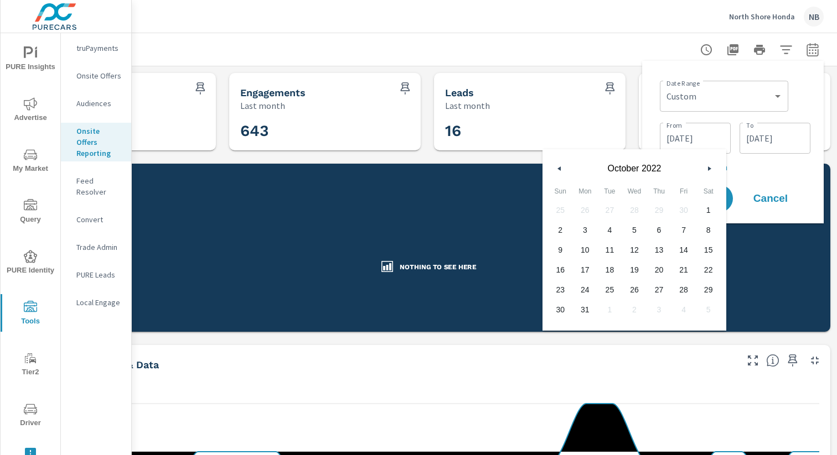
click at [555, 169] on icon "button" at bounding box center [558, 169] width 6 height 4
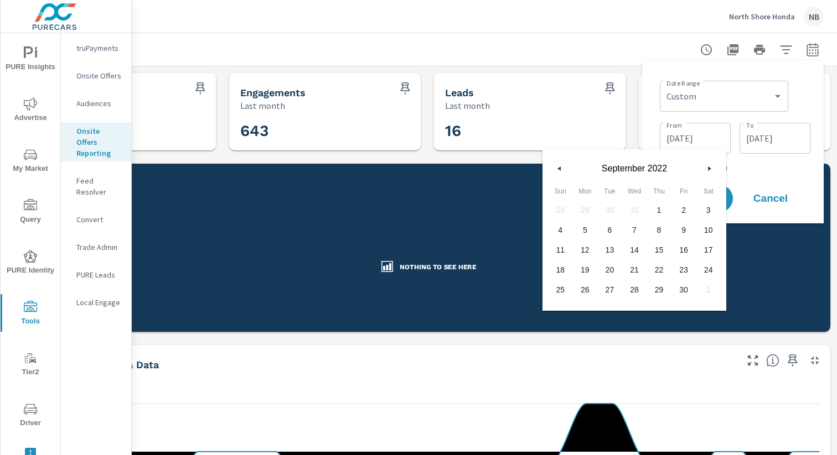
click at [555, 169] on icon "button" at bounding box center [558, 169] width 6 height 4
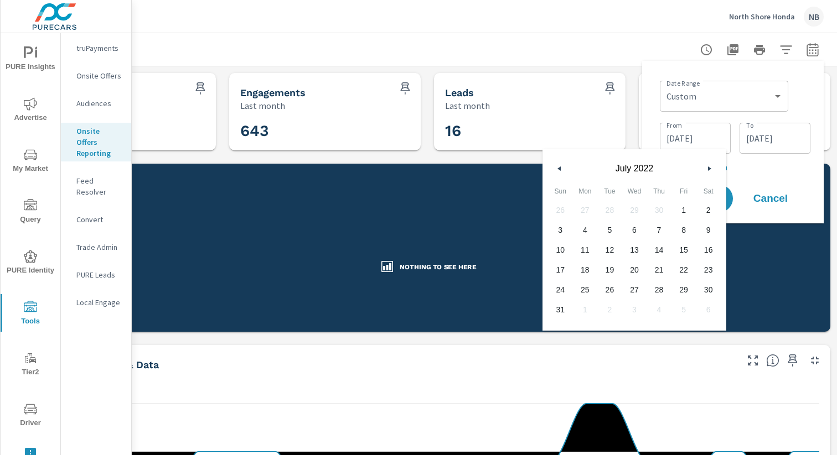
click at [555, 169] on icon "button" at bounding box center [558, 169] width 6 height 4
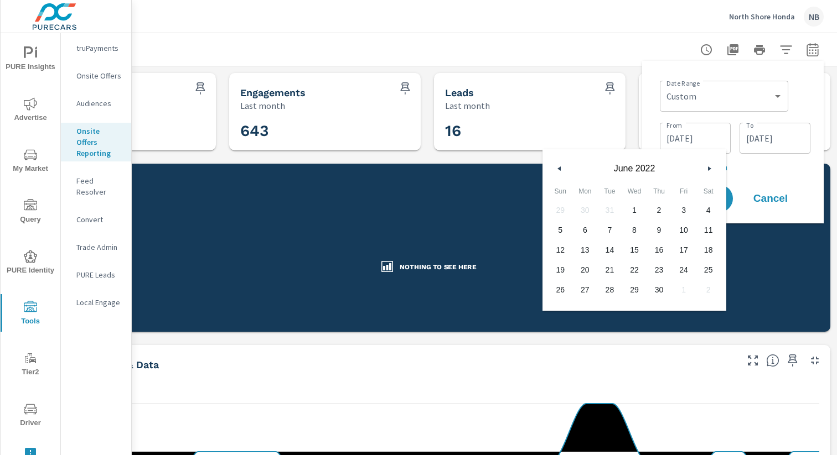
click at [555, 169] on icon "button" at bounding box center [558, 169] width 6 height 4
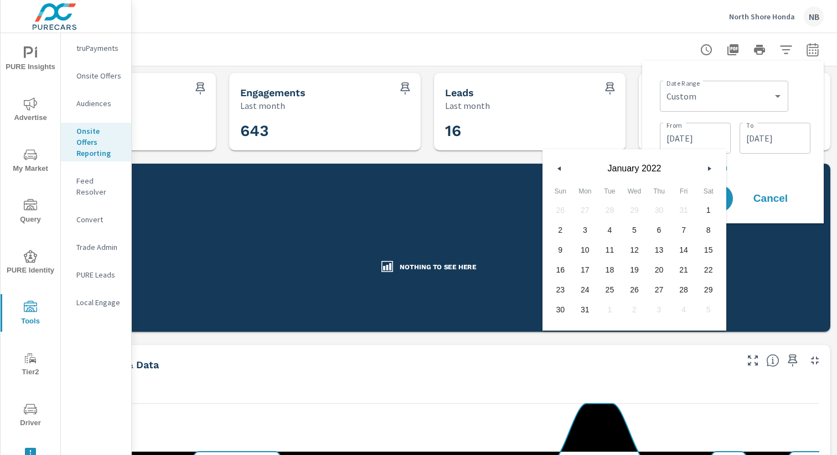
click at [555, 169] on icon "button" at bounding box center [558, 169] width 6 height 4
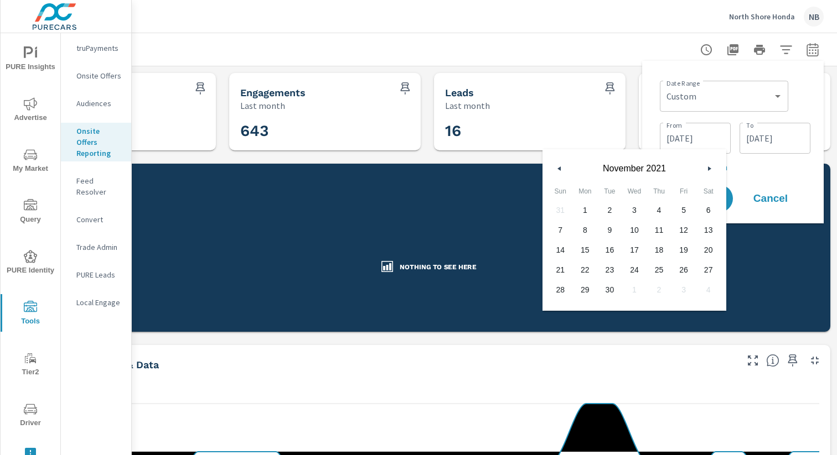
click at [555, 169] on icon "button" at bounding box center [558, 169] width 6 height 4
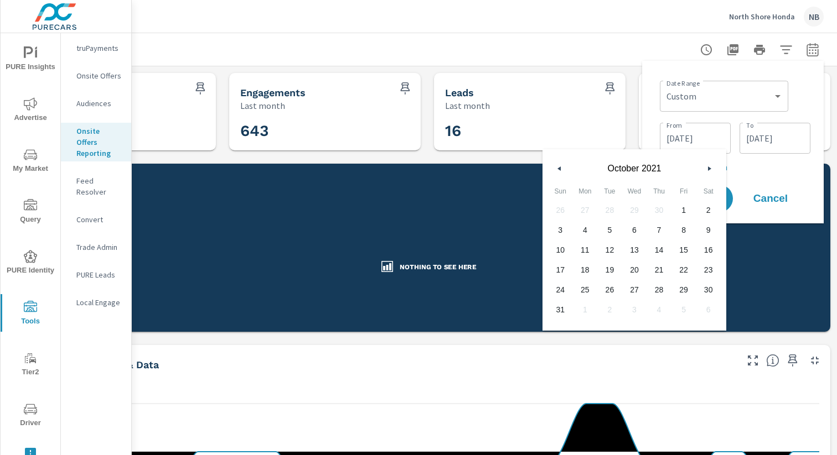
click at [555, 169] on icon "button" at bounding box center [558, 169] width 6 height 4
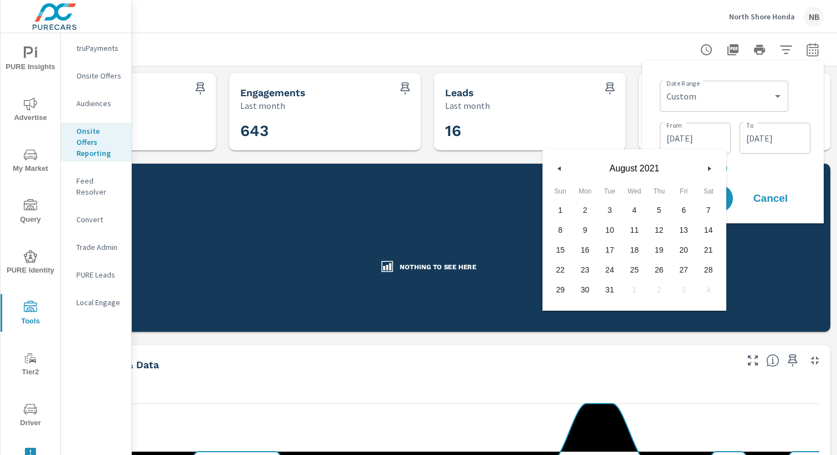
click at [555, 169] on icon "button" at bounding box center [558, 169] width 6 height 4
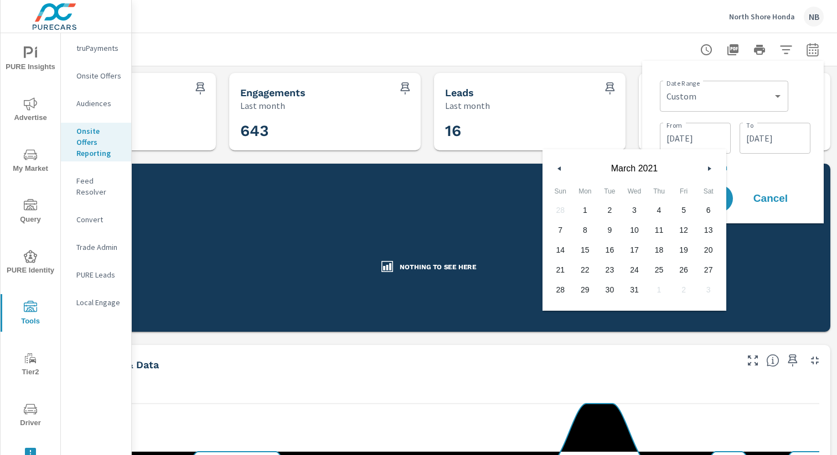
click at [555, 169] on icon "button" at bounding box center [558, 169] width 6 height 4
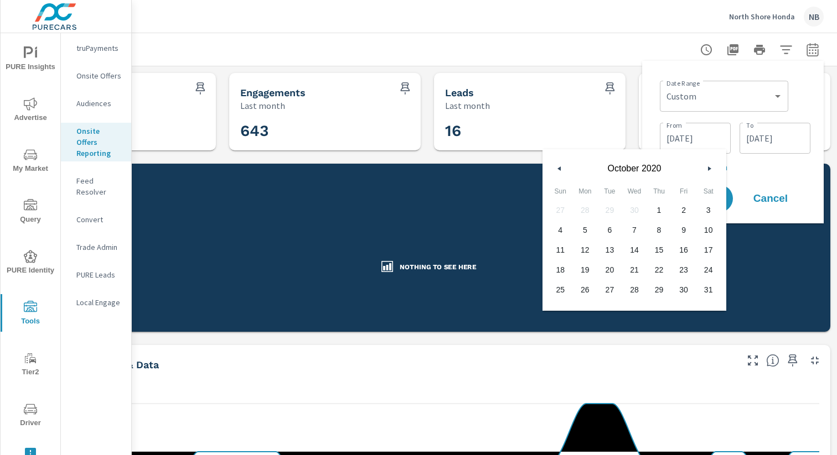
click at [555, 169] on icon "button" at bounding box center [558, 169] width 6 height 4
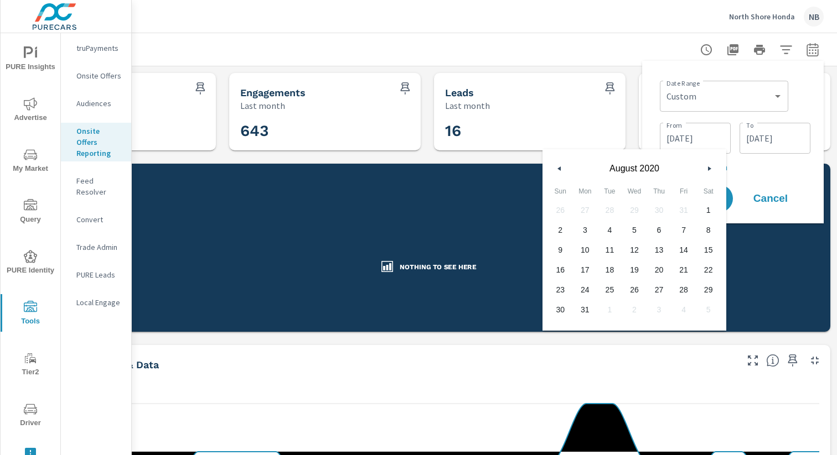
click at [555, 169] on icon "button" at bounding box center [558, 169] width 6 height 4
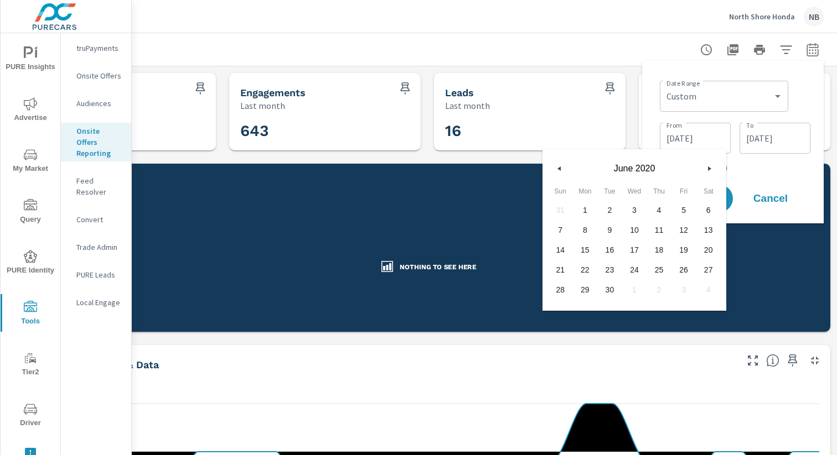
click at [555, 169] on icon "button" at bounding box center [558, 169] width 6 height 4
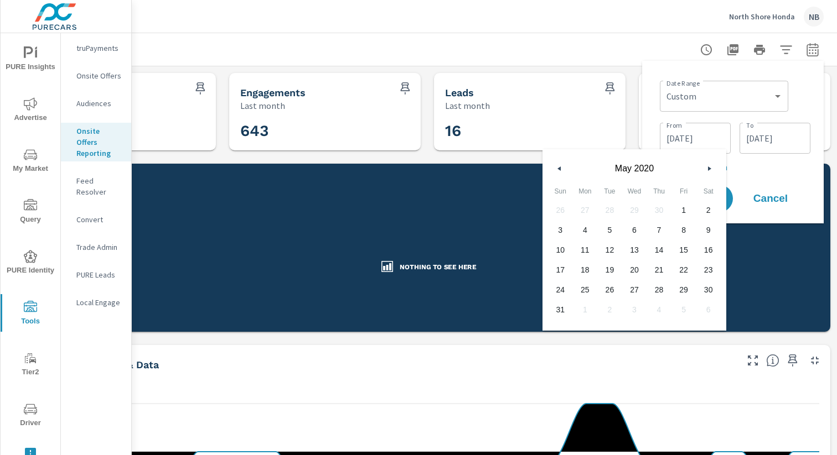
click at [685, 210] on span "1" at bounding box center [683, 210] width 25 height 14
type input "05/01/2020"
click at [749, 167] on p "+ Add comparison" at bounding box center [734, 166] width 150 height 13
select select "Previous period"
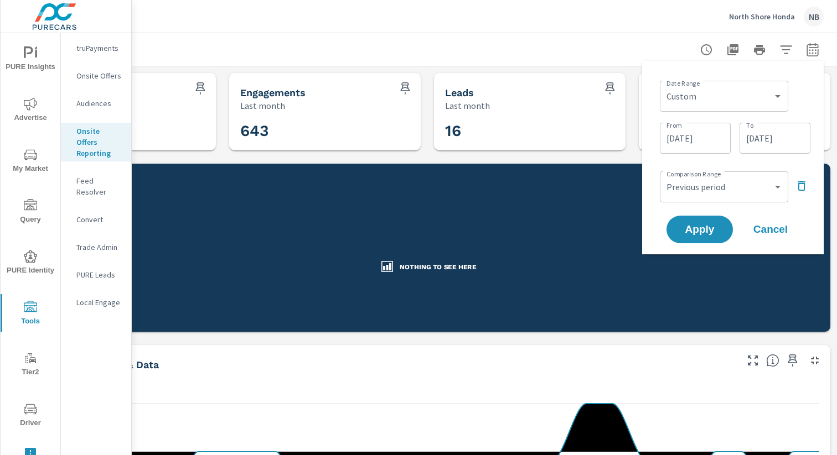
click at [798, 186] on icon "button" at bounding box center [801, 186] width 8 height 10
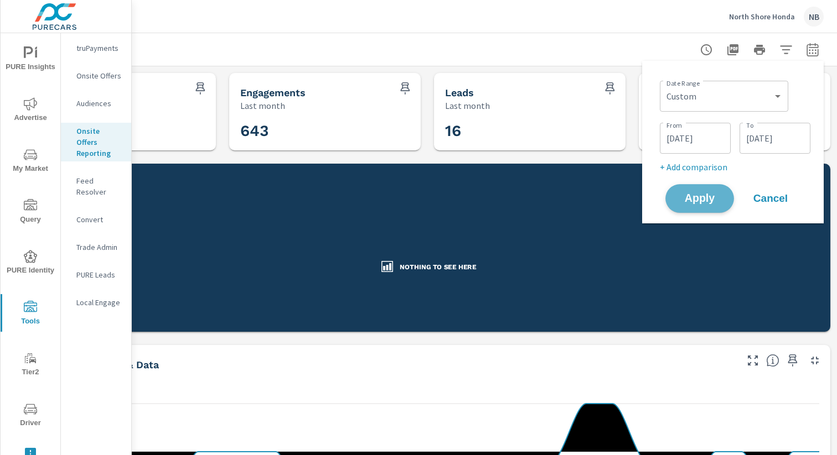
click at [692, 210] on button "Apply" at bounding box center [699, 198] width 69 height 29
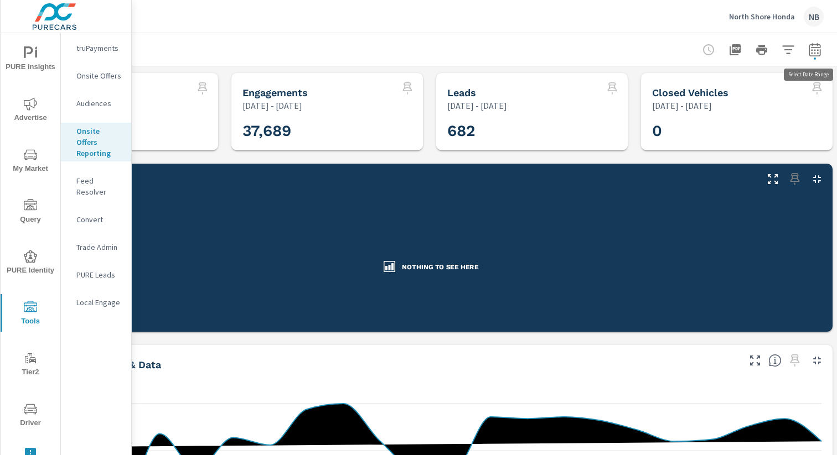
scroll to position [0, 113]
click at [814, 54] on icon "button" at bounding box center [813, 49] width 13 height 13
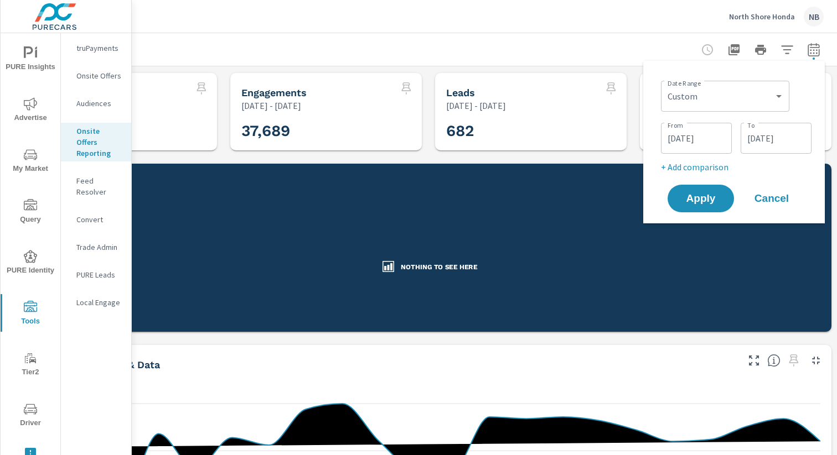
click at [581, 35] on div at bounding box center [428, 49] width 792 height 33
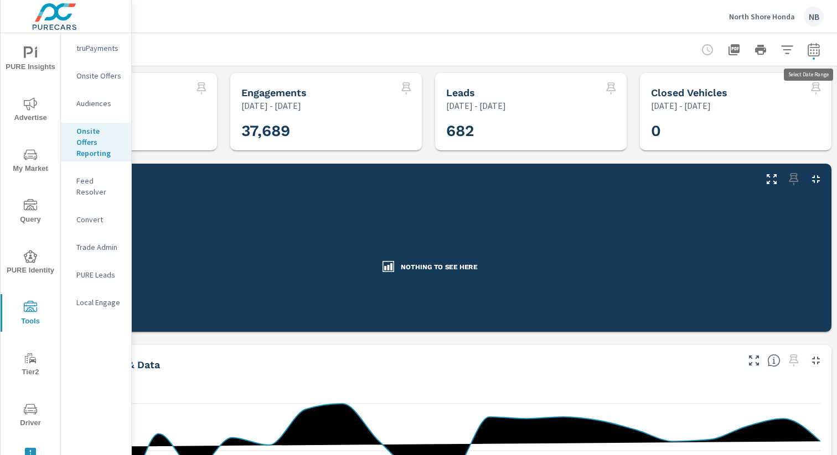
click at [808, 50] on icon "button" at bounding box center [813, 49] width 13 height 13
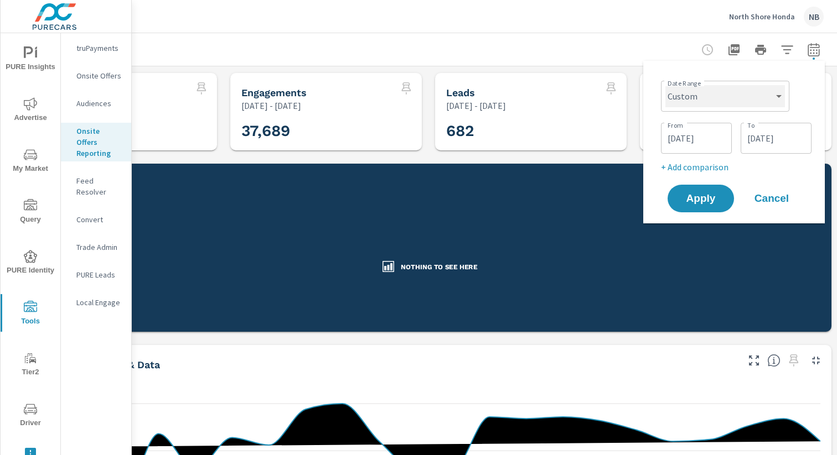
click at [719, 96] on select "Custom Yesterday Last week Last 7 days Last 14 days Last 30 days Last 45 days L…" at bounding box center [725, 96] width 120 height 22
click at [665, 85] on select "Custom Yesterday Last week Last 7 days Last 14 days Last 30 days Last 45 days L…" at bounding box center [725, 96] width 120 height 22
select select "Last 365 days"
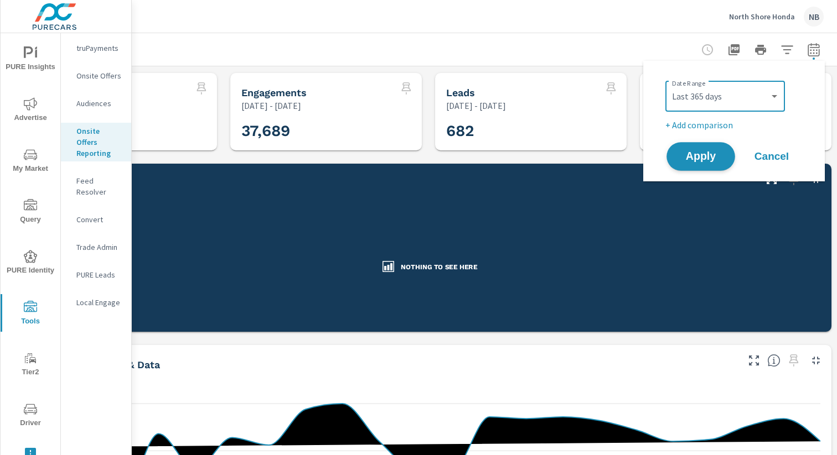
click at [708, 157] on span "Apply" at bounding box center [700, 157] width 45 height 11
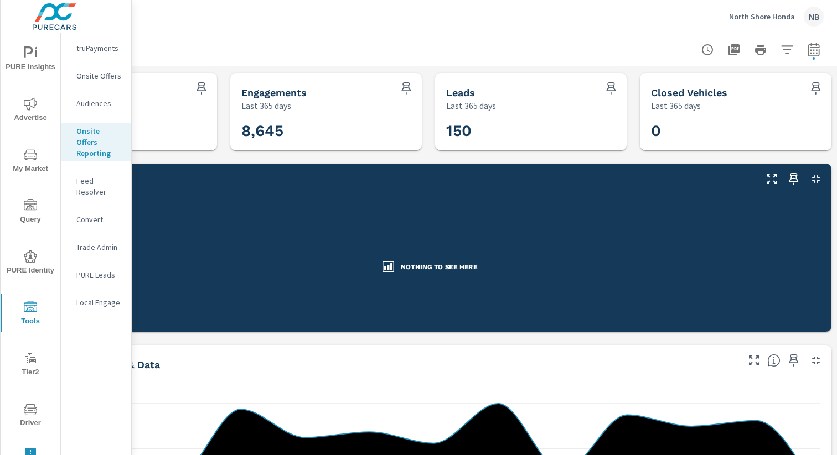
click at [540, 44] on div at bounding box center [428, 49] width 792 height 33
